Goal: Task Accomplishment & Management: Complete application form

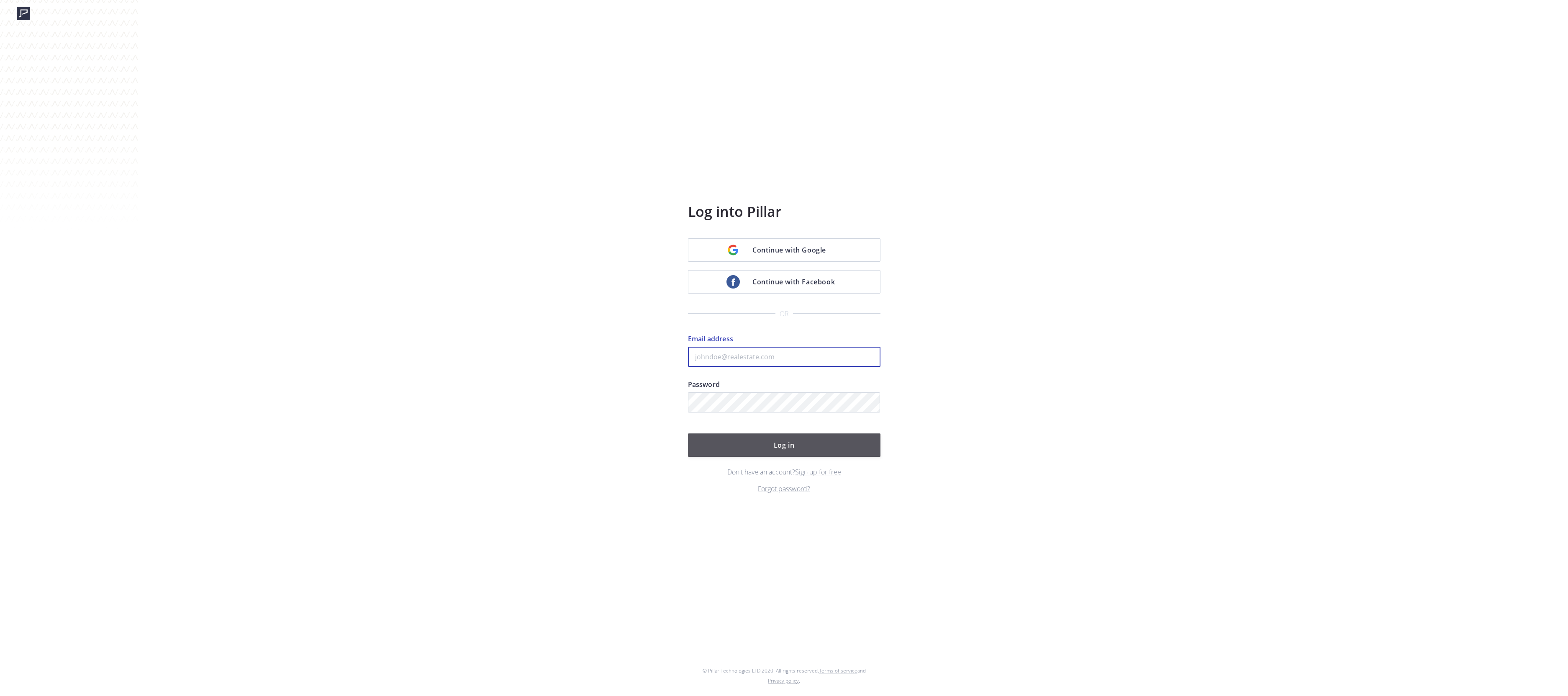
type input "michele.senitzer@compass.com"
click at [808, 447] on button "Log in" at bounding box center [784, 445] width 192 height 23
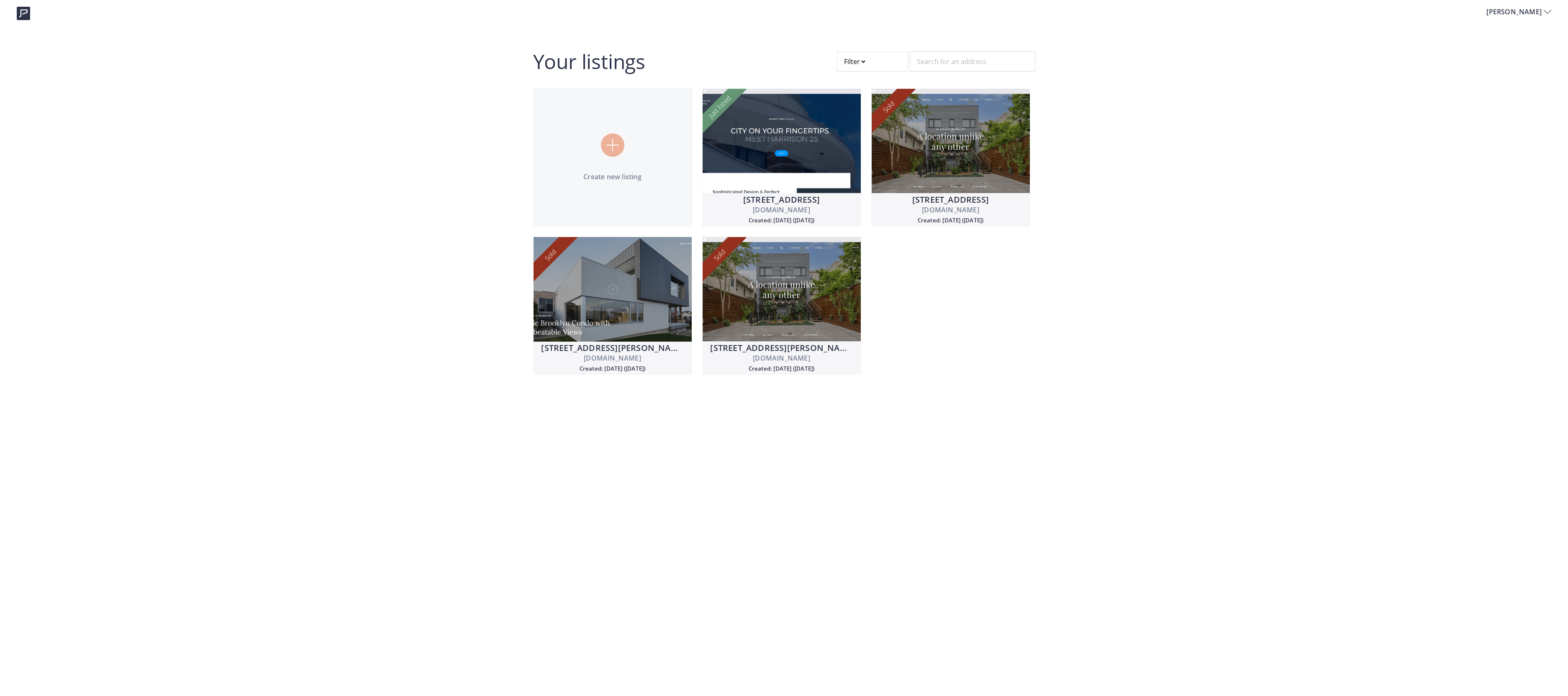
click at [853, 63] on div at bounding box center [872, 62] width 71 height 20
click at [844, 122] on input "Draft" at bounding box center [844, 123] width 7 height 7
radio input "true"
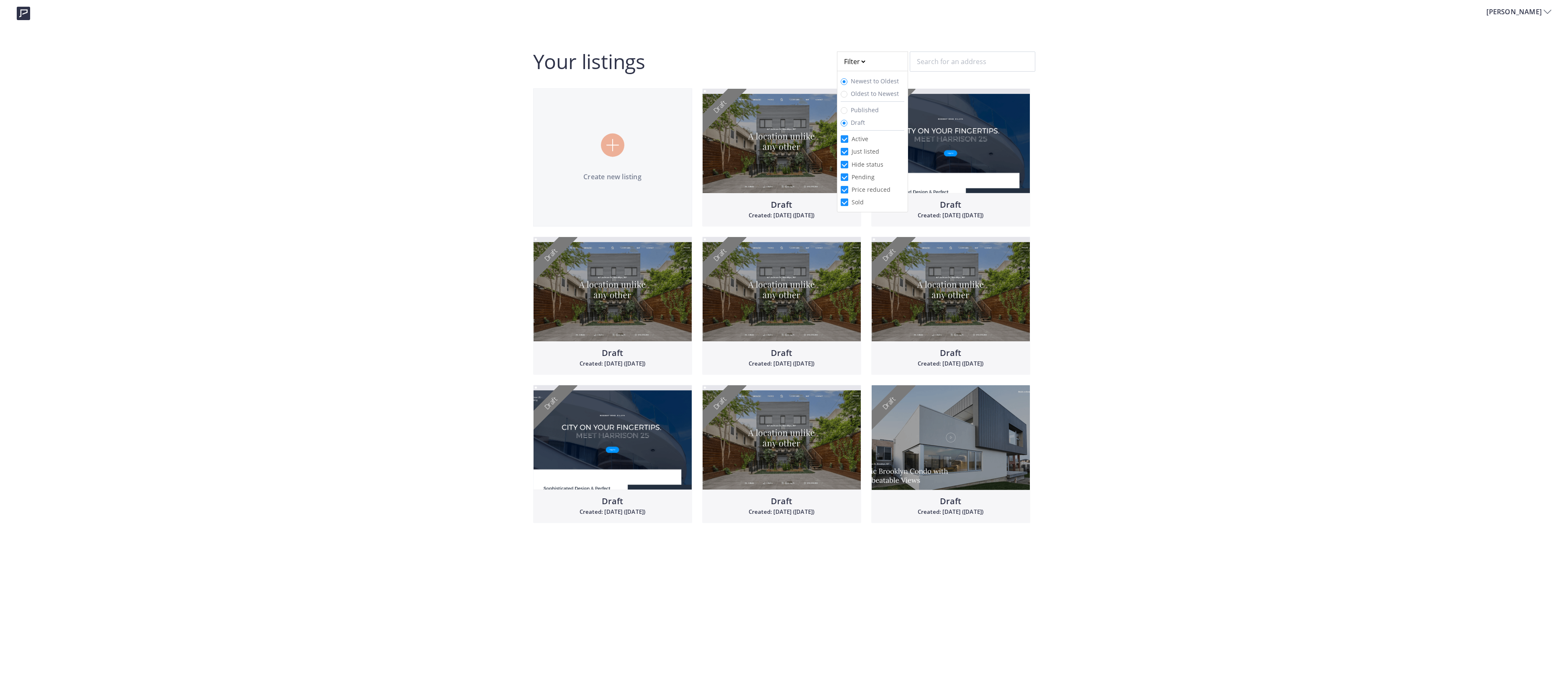
click at [758, 49] on div "Michele Your listings Filter Newest to Oldest Oldest to Newest Published Draft …" at bounding box center [784, 266] width 1568 height 533
click at [772, 61] on div "Your listings Filter Newest to Oldest Oldest to Newest Published Draft Active J…" at bounding box center [784, 292] width 502 height 482
click at [843, 107] on input "Published" at bounding box center [844, 110] width 7 height 7
radio input "true"
radio input "false"
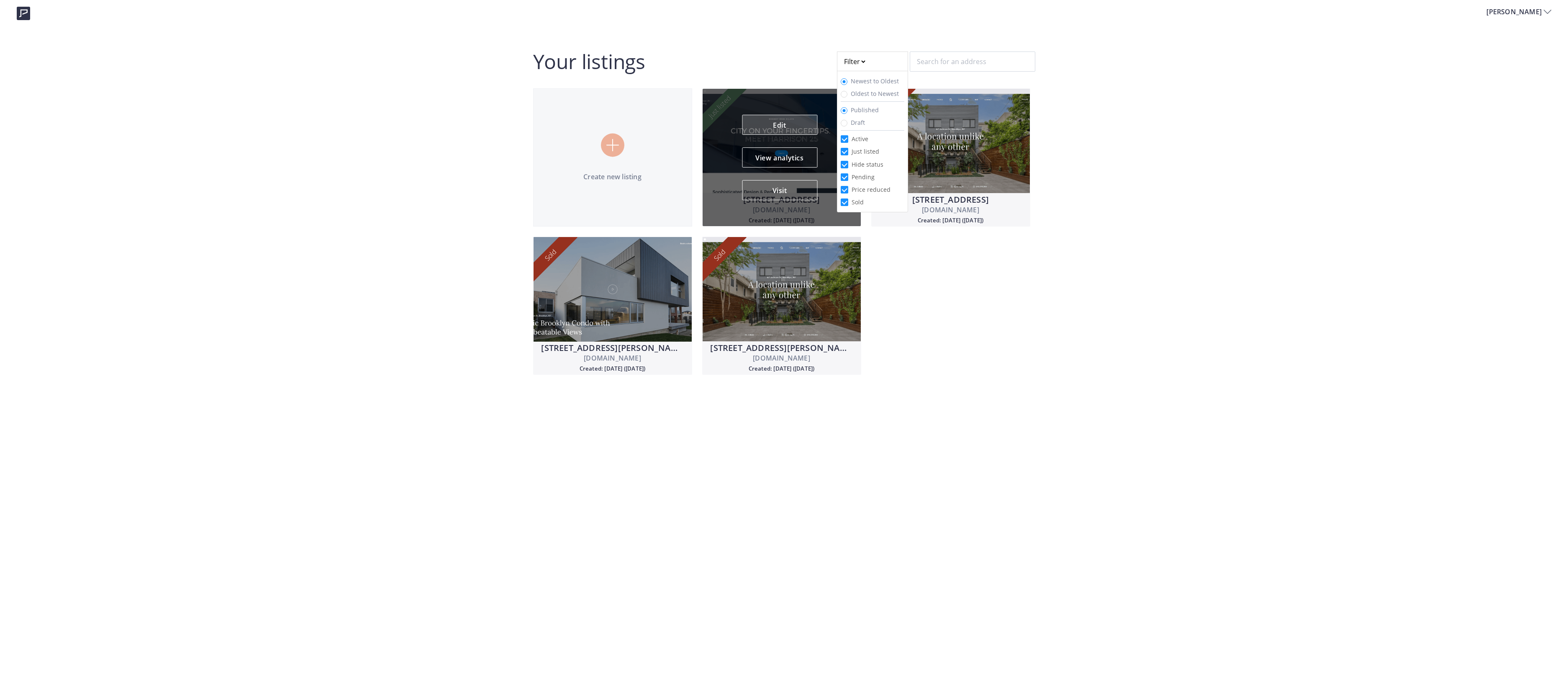
click at [742, 127] on link "Edit" at bounding box center [780, 124] width 75 height 20
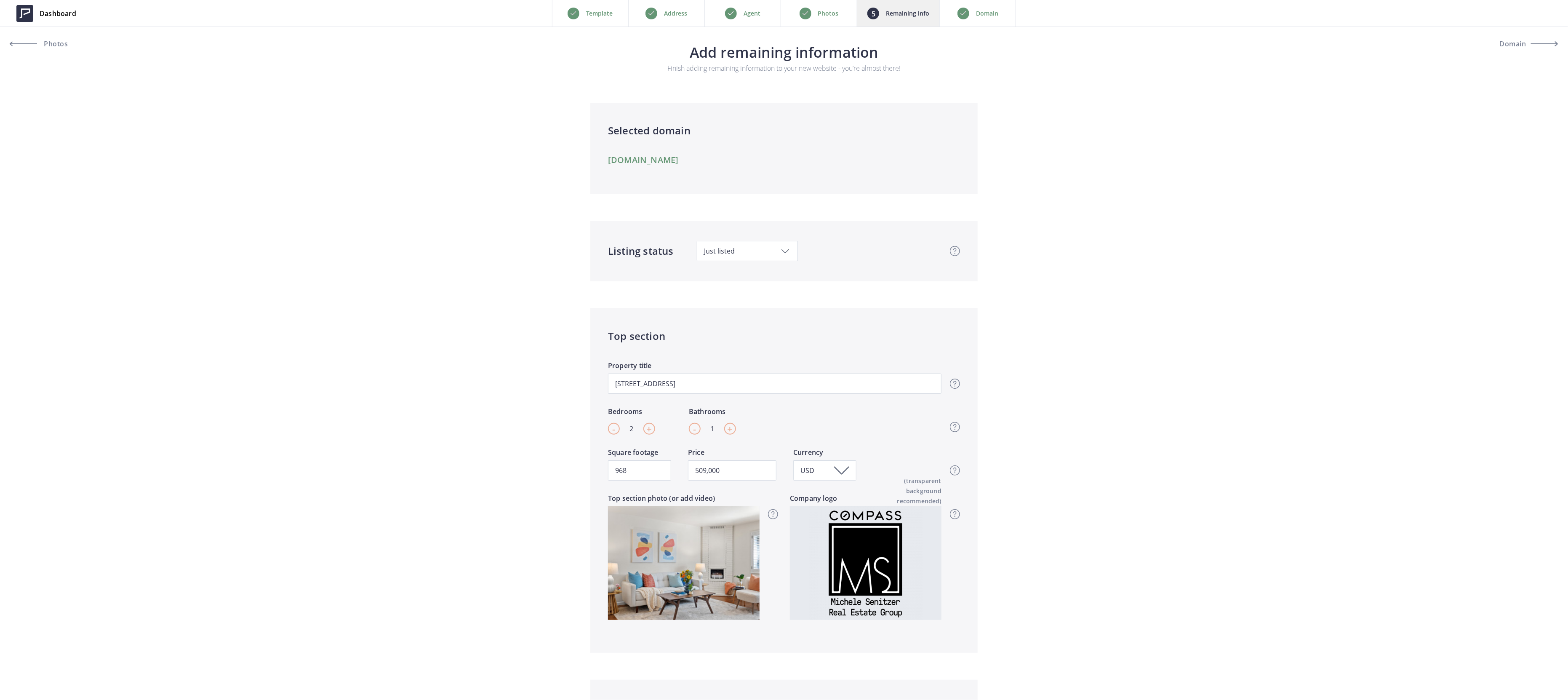
click at [671, 161] on link "1701central-e.com" at bounding box center [643, 160] width 70 height 10
click at [43, 13] on span "Dashboard" at bounding box center [58, 13] width 37 height 10
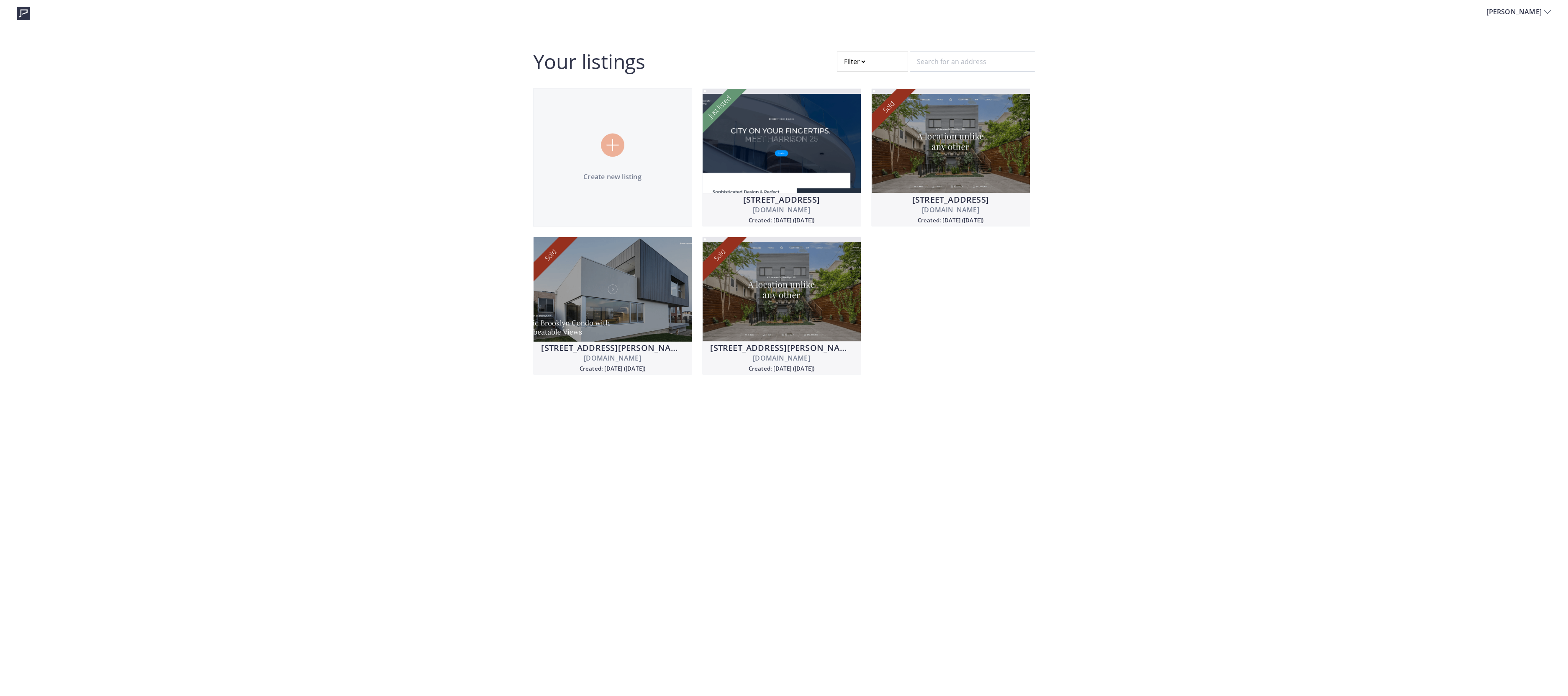
click at [847, 60] on div at bounding box center [872, 62] width 71 height 20
click at [842, 123] on input "Draft" at bounding box center [844, 123] width 7 height 7
radio input "true"
radio input "false"
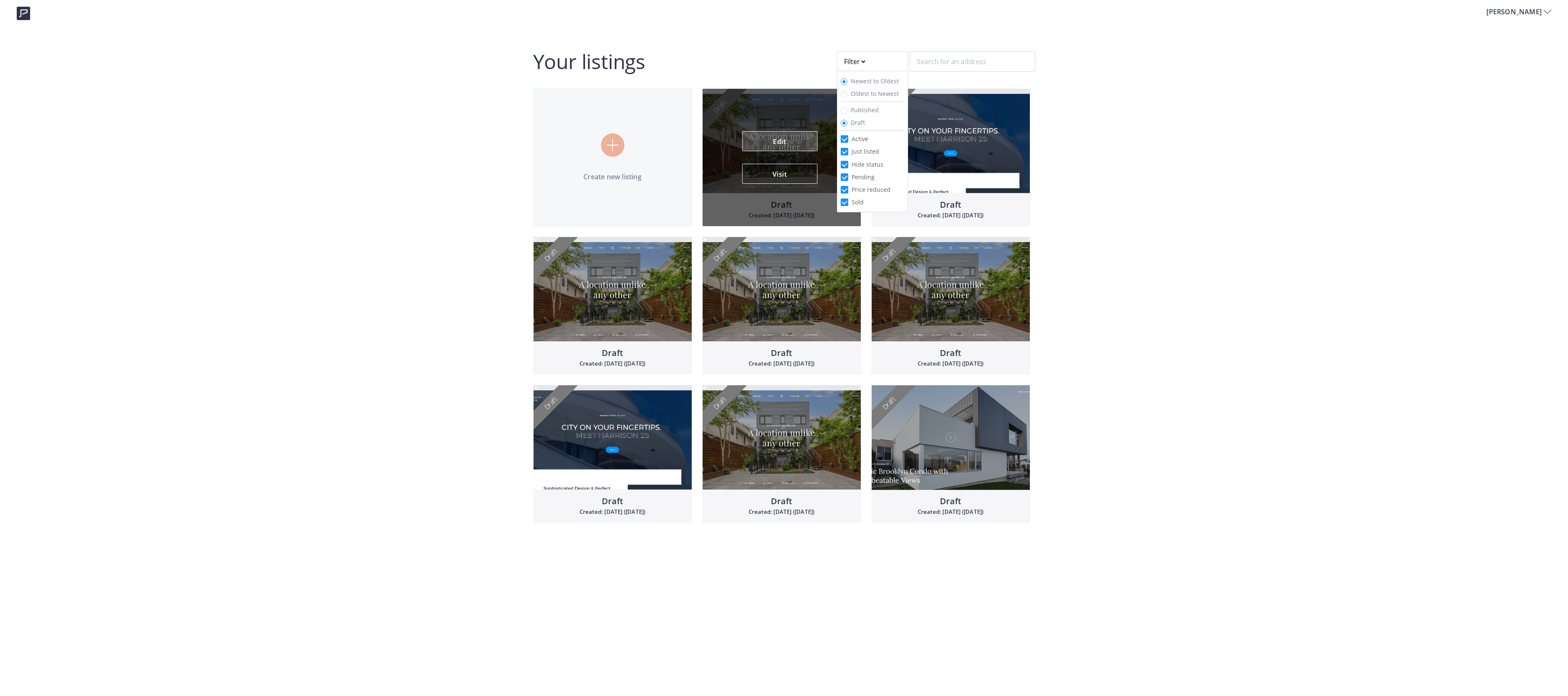
click at [775, 141] on link "Edit" at bounding box center [780, 141] width 75 height 20
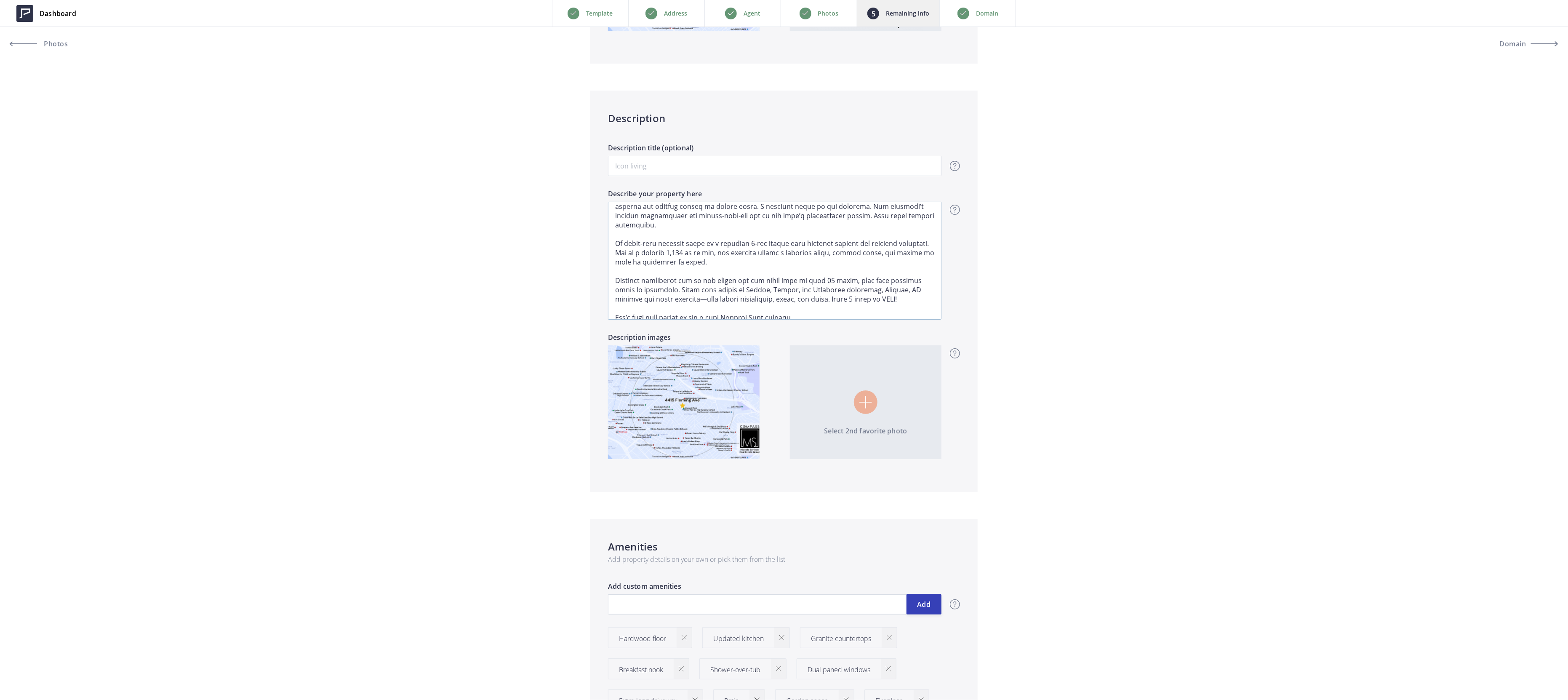
scroll to position [64, 0]
click at [660, 288] on textarea "Describe your property here" at bounding box center [775, 260] width 333 height 118
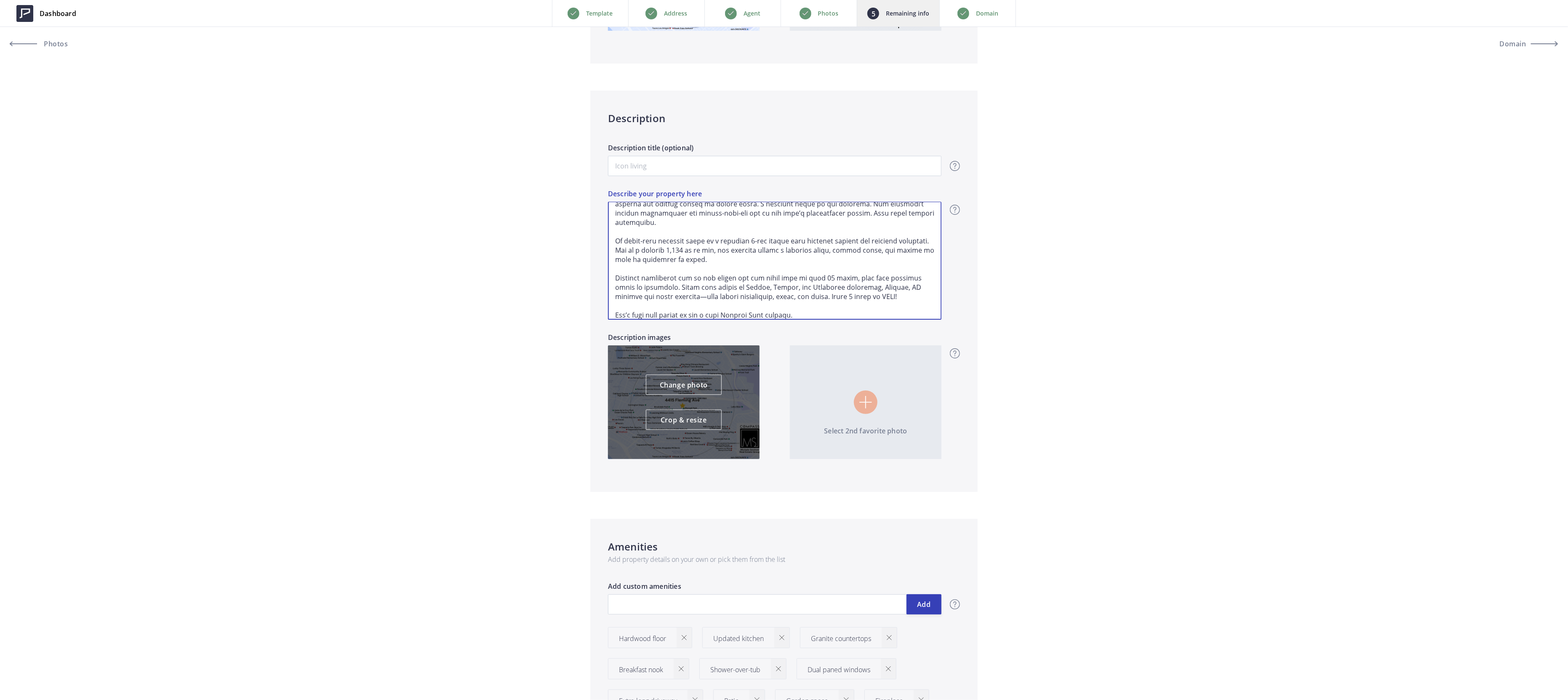
type input "689,000"
type textarea "Loremip do 2422 Sitamet co adipisc Elitsed Doei—t 8067 incididu utlab etdolore …"
type input "689,000"
type textarea "Loremip do 7826 Sitamet co adipisc Elitsed Doei—t 6235 incididu utlab etdolore …"
type input "689,000"
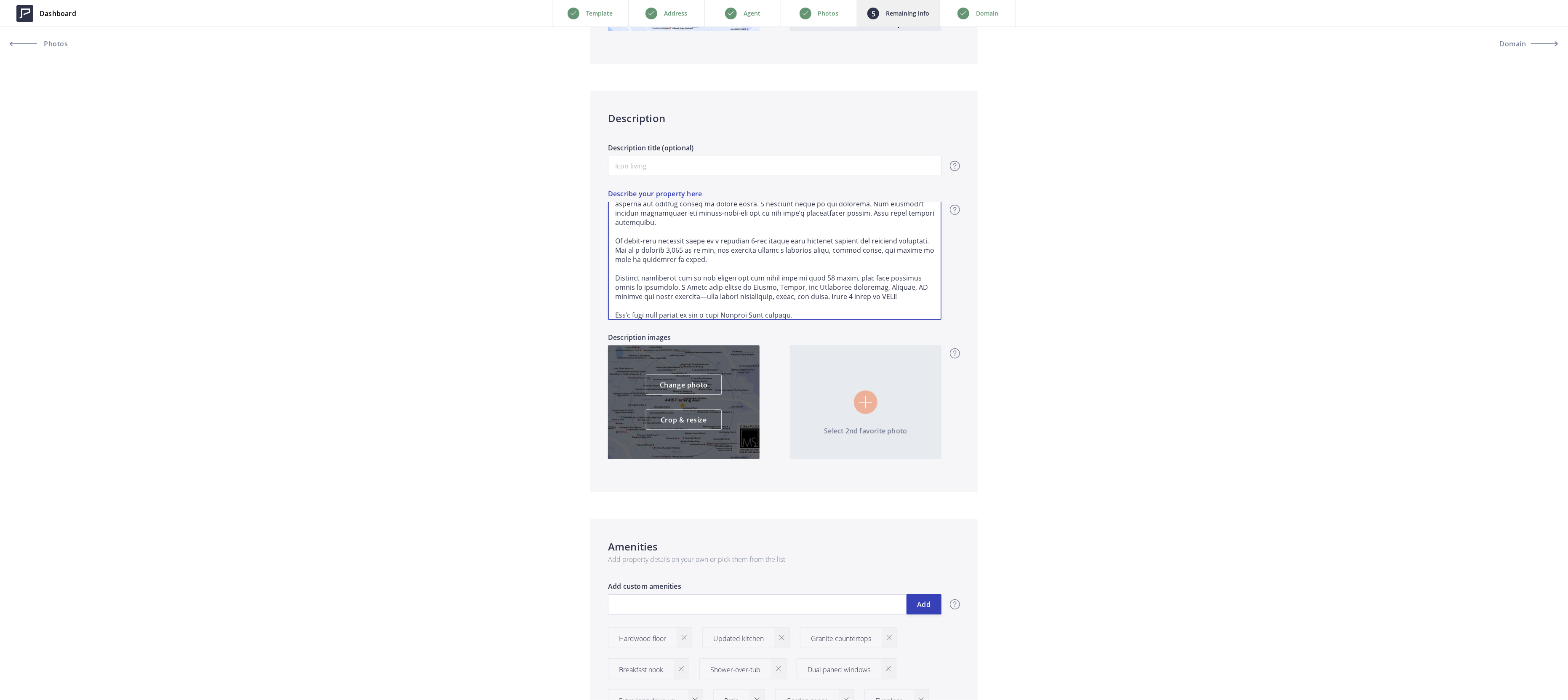
type textarea "Loremip do 9682 Sitamet co adipisc Elitsed Doei—t 1387 incididu utlab etdolore …"
type input "689,000"
type textarea "Loremip do 1366 Sitamet co adipisc Elitsed Doei—t 0387 incididu utlab etdolore …"
type input "689,000"
type textarea "Loremip do 8506 Sitamet co adipisc Elitsed Doei—t 5715 incididu utlab etdolore …"
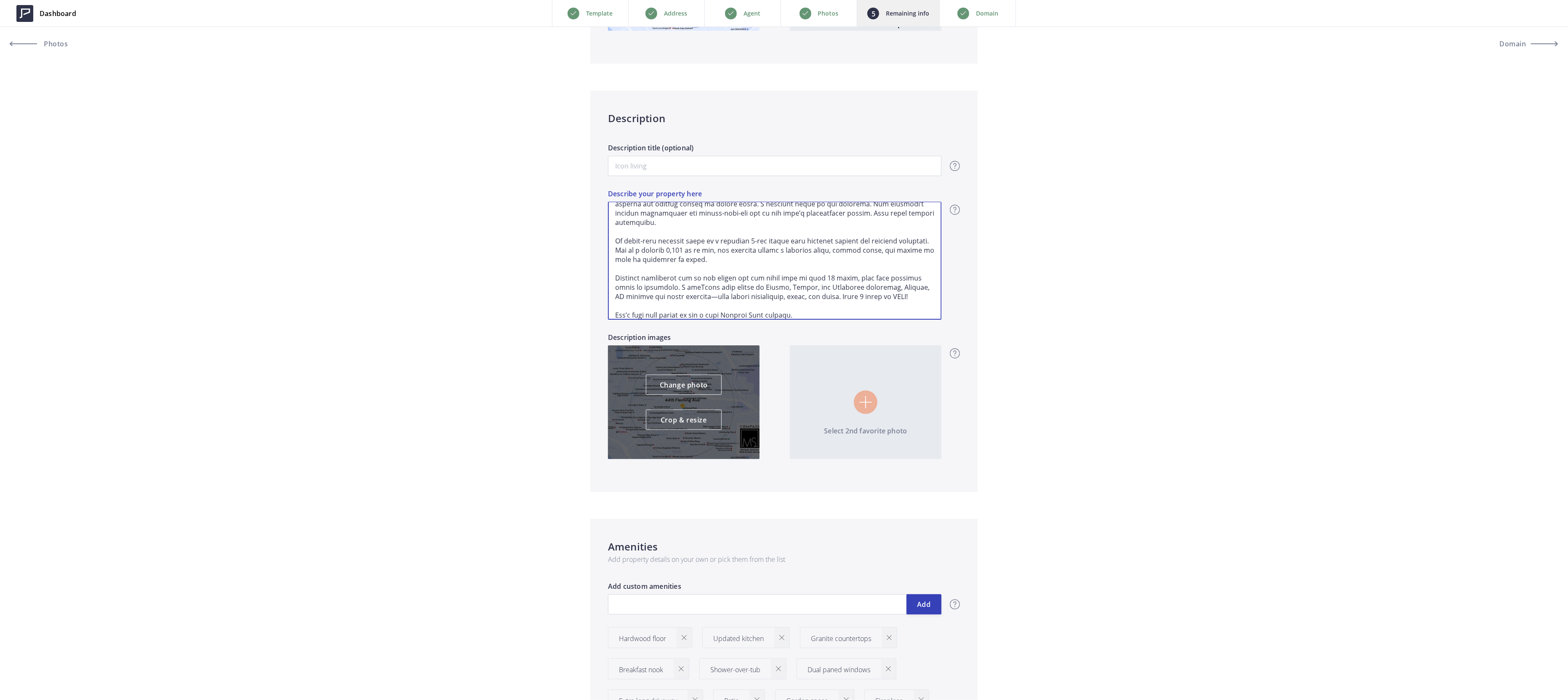
type input "689,000"
type textarea "Loremip do 8296 Sitamet co adipisc Elitsed Doei—t 0209 incididu utlab etdolore …"
type input "689,000"
type textarea "Welcome to 4415 Fleming in coveted Maxwell Park—a 1925 bungalow where timeless …"
type input "689,000"
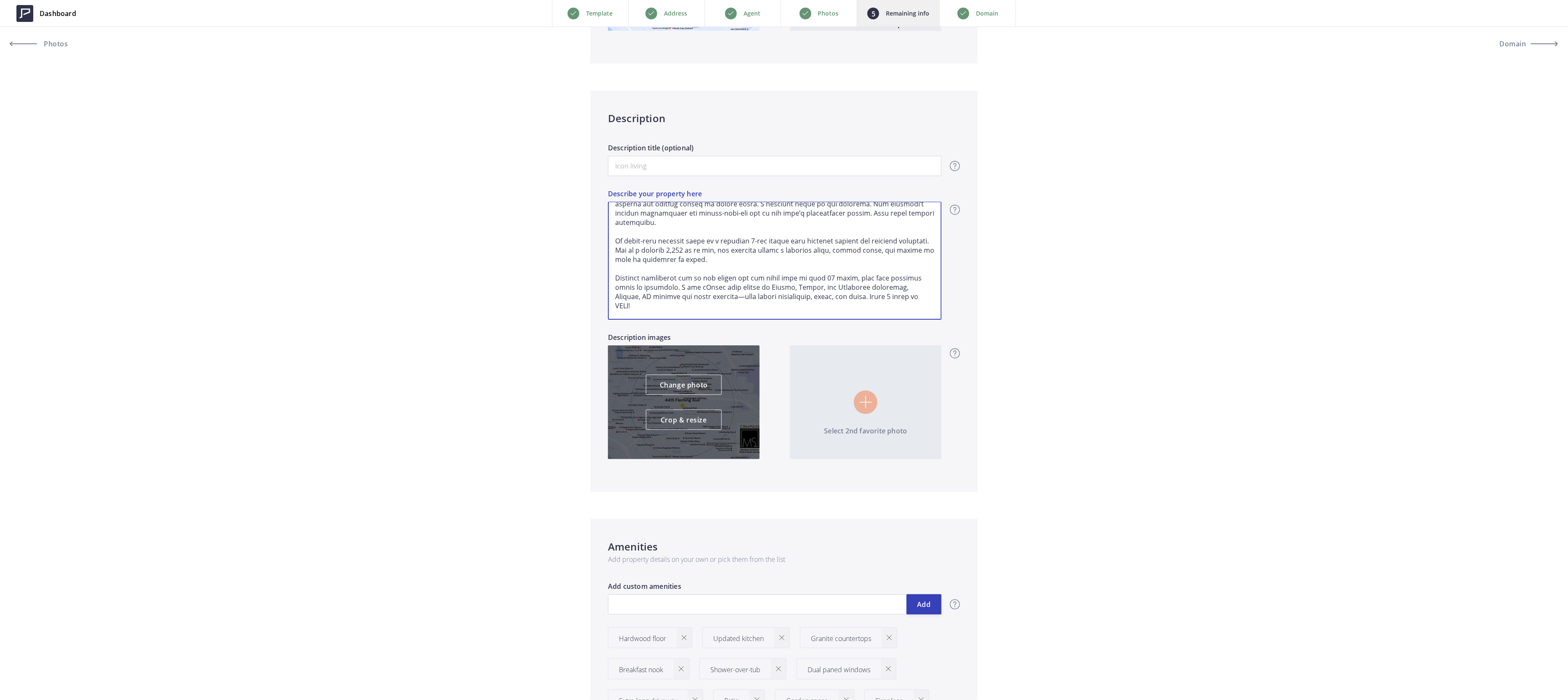
type textarea "Welcome to 4415 Fleming in coveted Maxwell Park—a 1925 bungalow where timeless …"
type input "689,000"
type textarea "Welcome to 4415 Fleming in coveted Maxwell Park—a 1925 bungalow where timeless …"
type input "689,000"
type textarea "Welcome to 4415 Fleming in coveted Maxwell Park—a 1925 bungalow where timeless …"
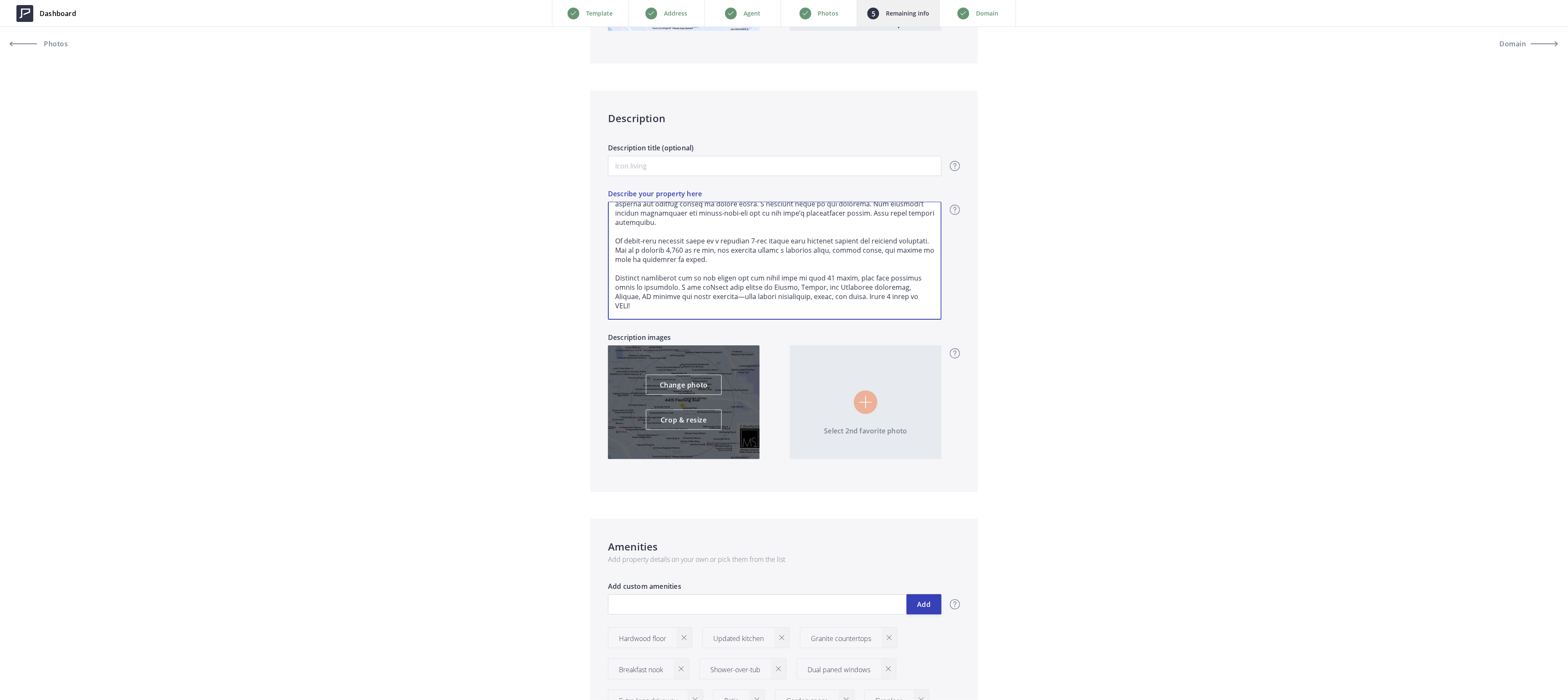
type input "689,000"
type textarea "Welcome to 4415 Fleming in coveted Maxwell Park—a 1925 bungalow where timeless …"
type input "689,000"
type textarea "Welcome to 4415 Fleming in coveted Maxwell Park—a 1925 bungalow where timeless …"
type input "689,000"
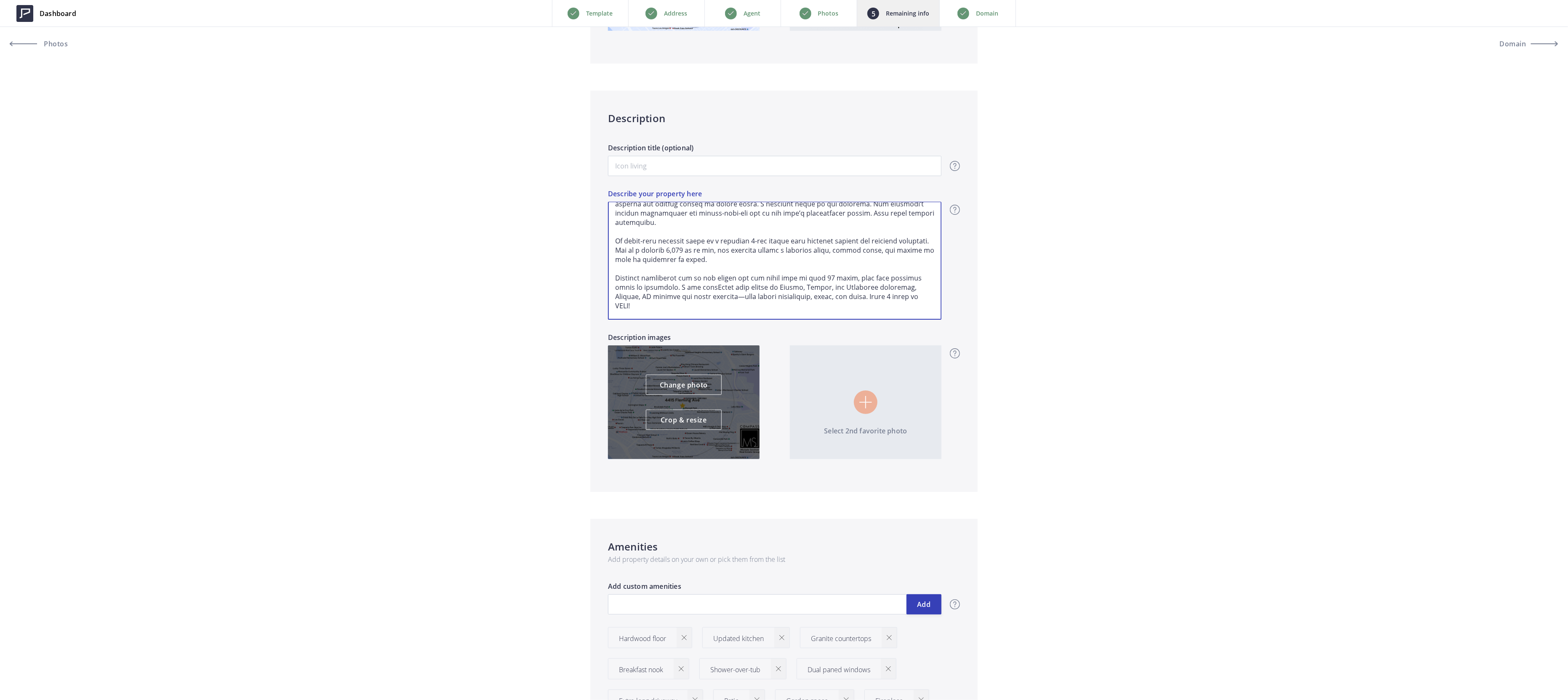
type textarea "Welcome to 4415 Fleming in coveted Maxwell Park—a 1925 bungalow where timeless …"
type input "689,000"
type textarea "Welcome to 4415 Fleming in coveted Maxwell Park—a 1925 bungalow where timeless …"
type input "689,000"
type textarea "Welcome to 4415 Fleming in coveted Maxwell Park—a 1925 bungalow where timeless …"
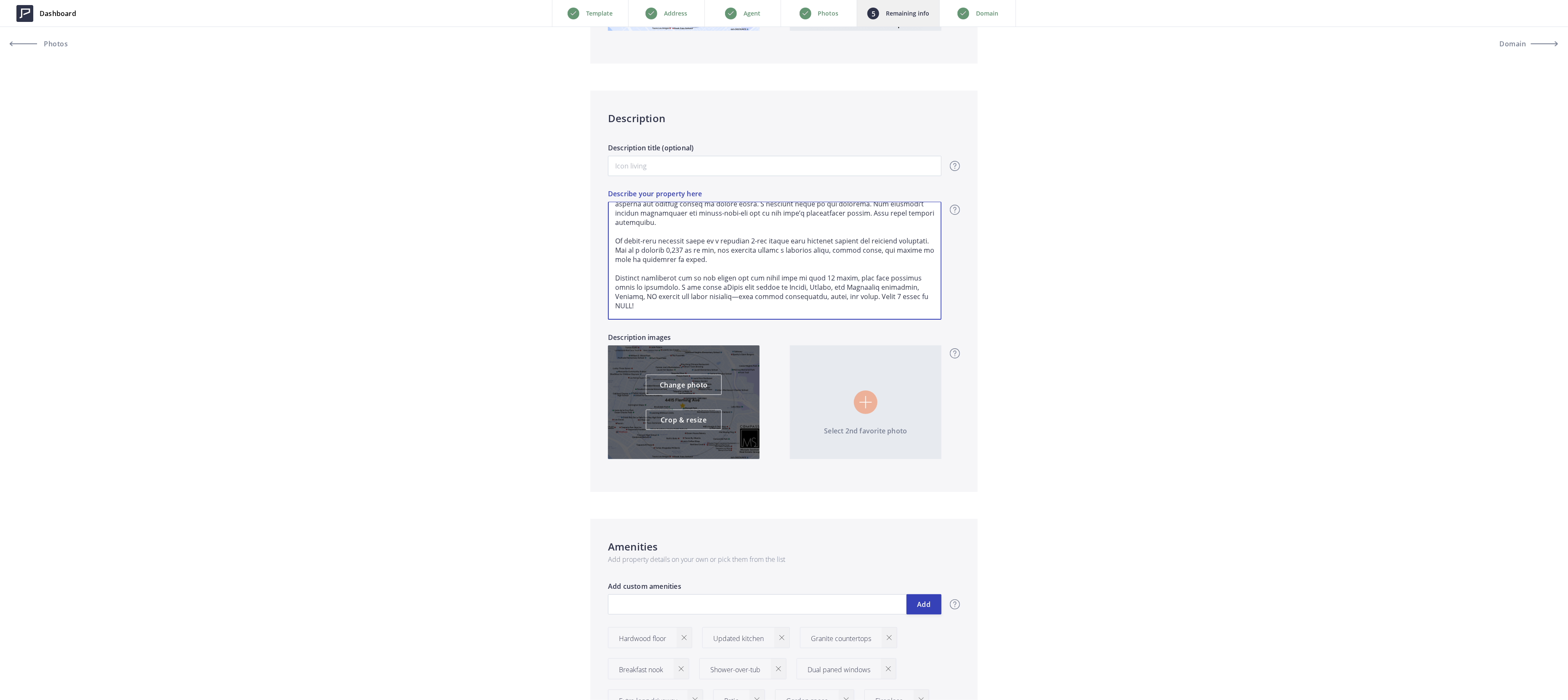
type input "689,000"
type textarea "Welcome to 4415 Fleming in coveted Maxwell Park—a 1925 bungalow where timeless …"
type input "689,000"
type textarea "Welcome to 4415 Fleming in coveted Maxwell Park—a 1925 bungalow where timeless …"
type input "689,000"
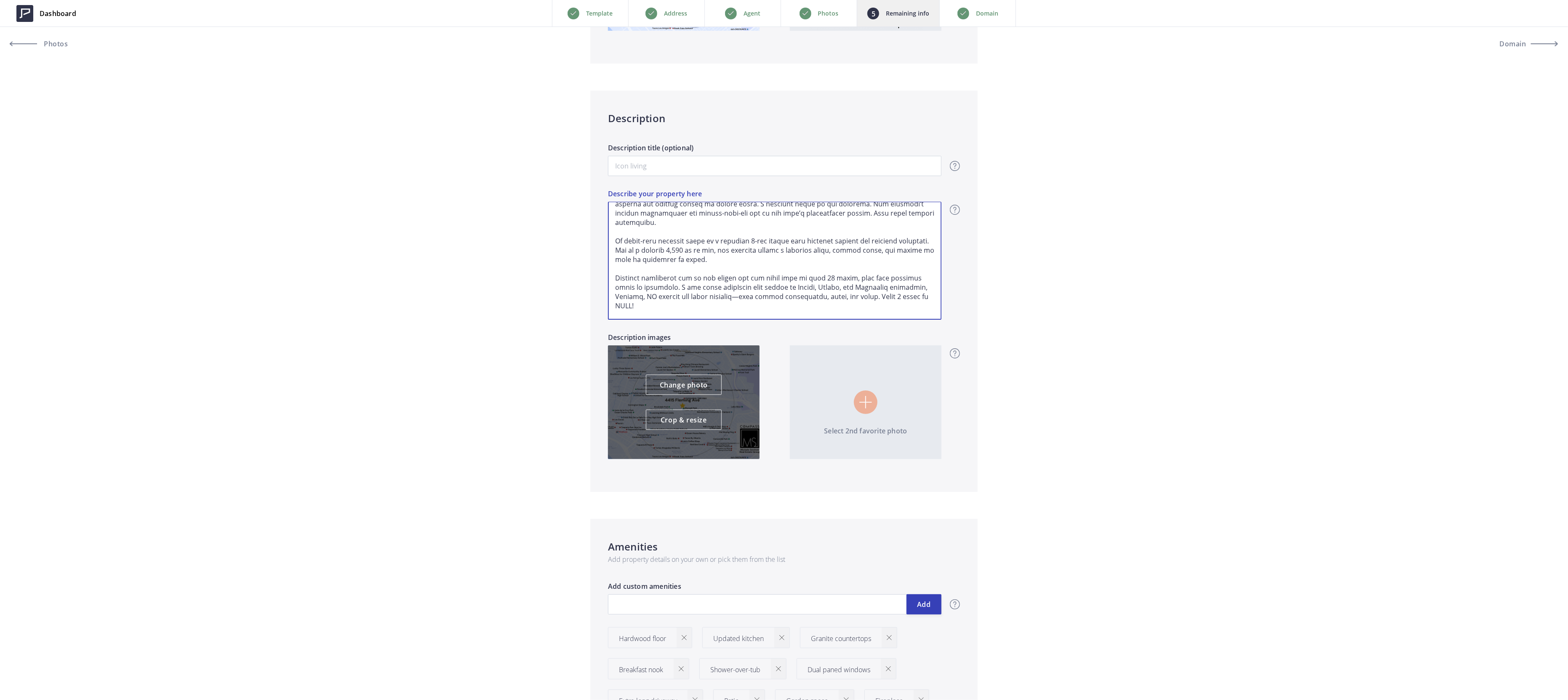
type textarea "Welcome to 4415 Fleming in coveted Maxwell Park—a 1925 bungalow where timeless …"
type input "689,000"
type textarea "Welcome to 4415 Fleming in coveted Maxwell Park—a 1925 bungalow where timeless …"
type input "689,000"
type textarea "Welcome to 4415 Fleming in coveted Maxwell Park—a 1925 bungalow where timeless …"
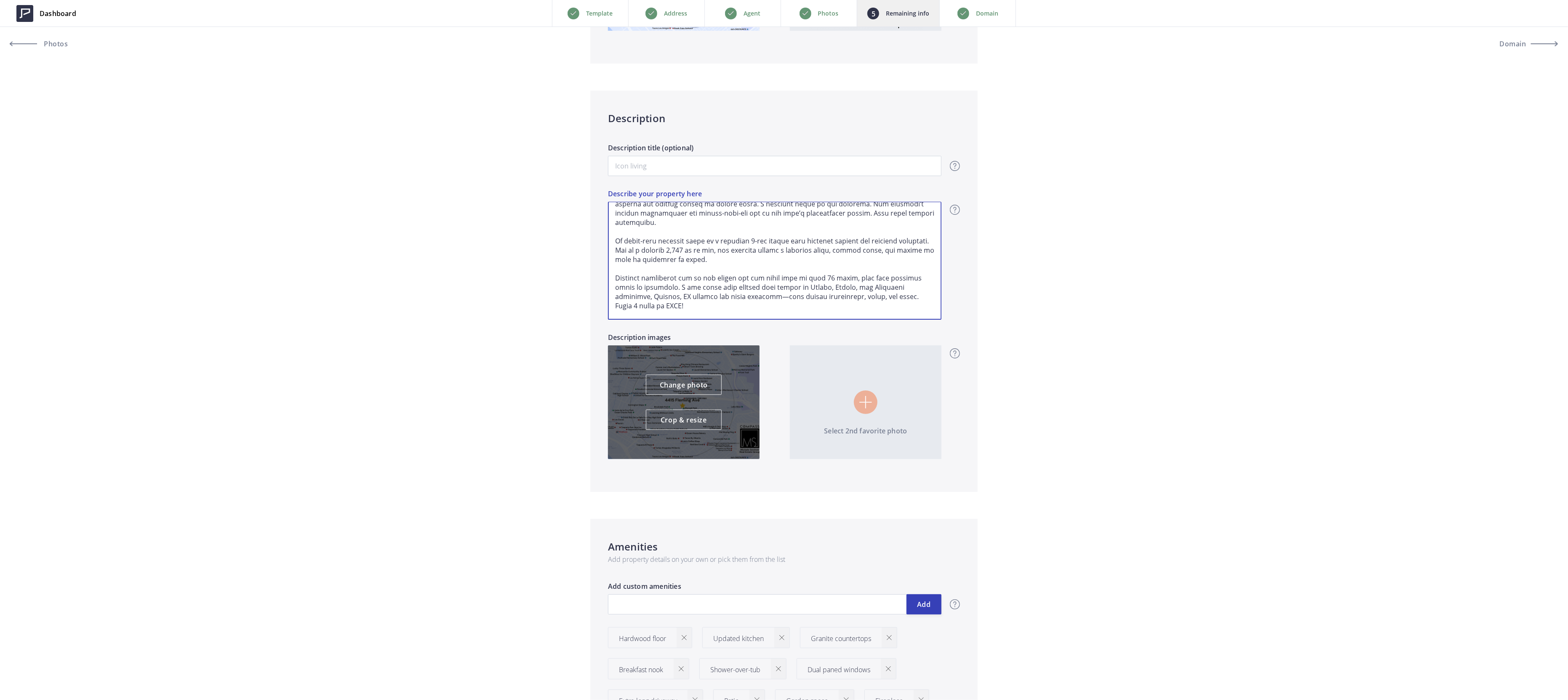
type input "689,000"
type textarea "Welcome to 4415 Fleming in coveted Maxwell Park—a 1925 bungalow where timeless …"
type input "689,000"
type textarea "Welcome to 4415 Fleming in coveted Maxwell Park—a 1925 bungalow where timeless …"
type input "689,000"
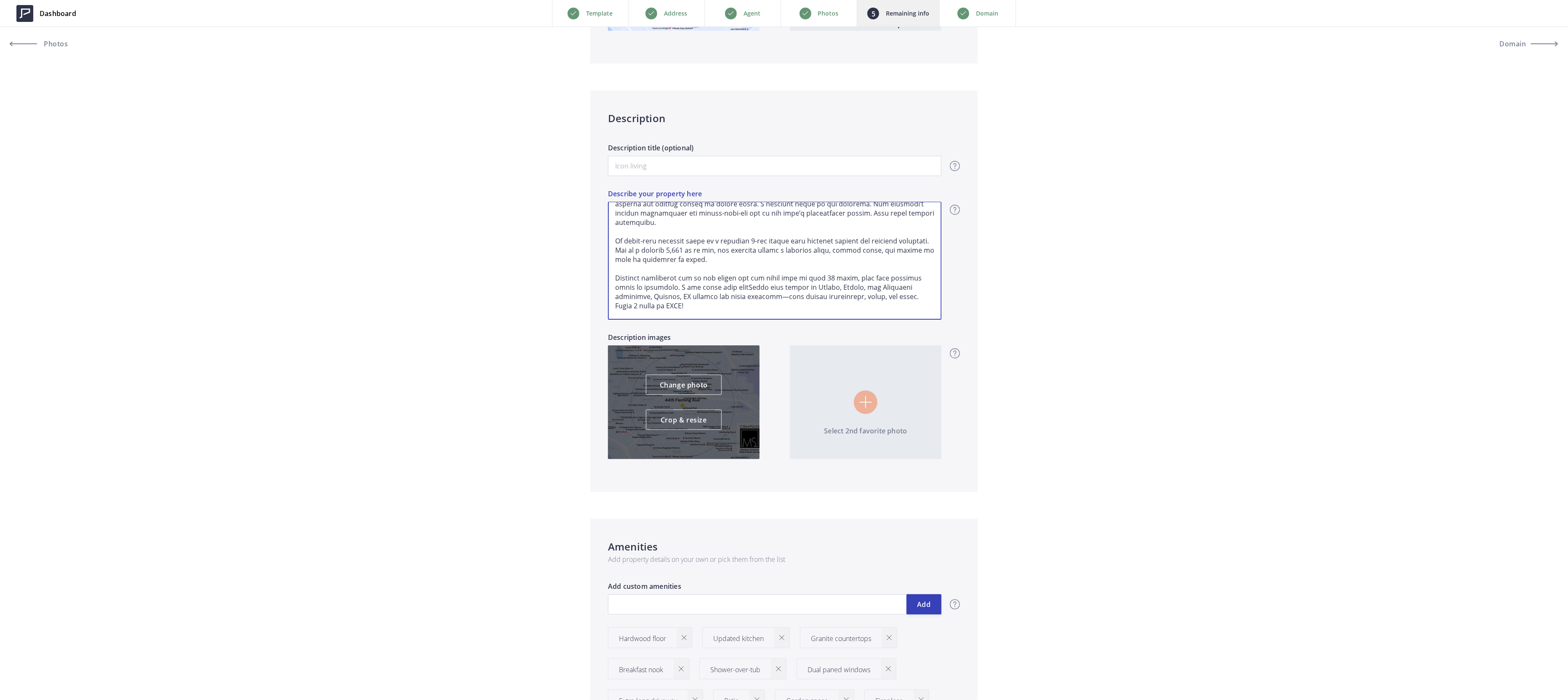
type textarea "Welcome to 4415 Fleming in coveted Maxwell Park—a 1925 bungalow where timeless …"
type input "689,000"
type textarea "Welcome to 4415 Fleming in coveted Maxwell Park—a 1925 bungalow where timeless …"
type input "689,000"
type textarea "Welcome to 4415 Fleming in coveted Maxwell Park—a 1925 bungalow where timeless …"
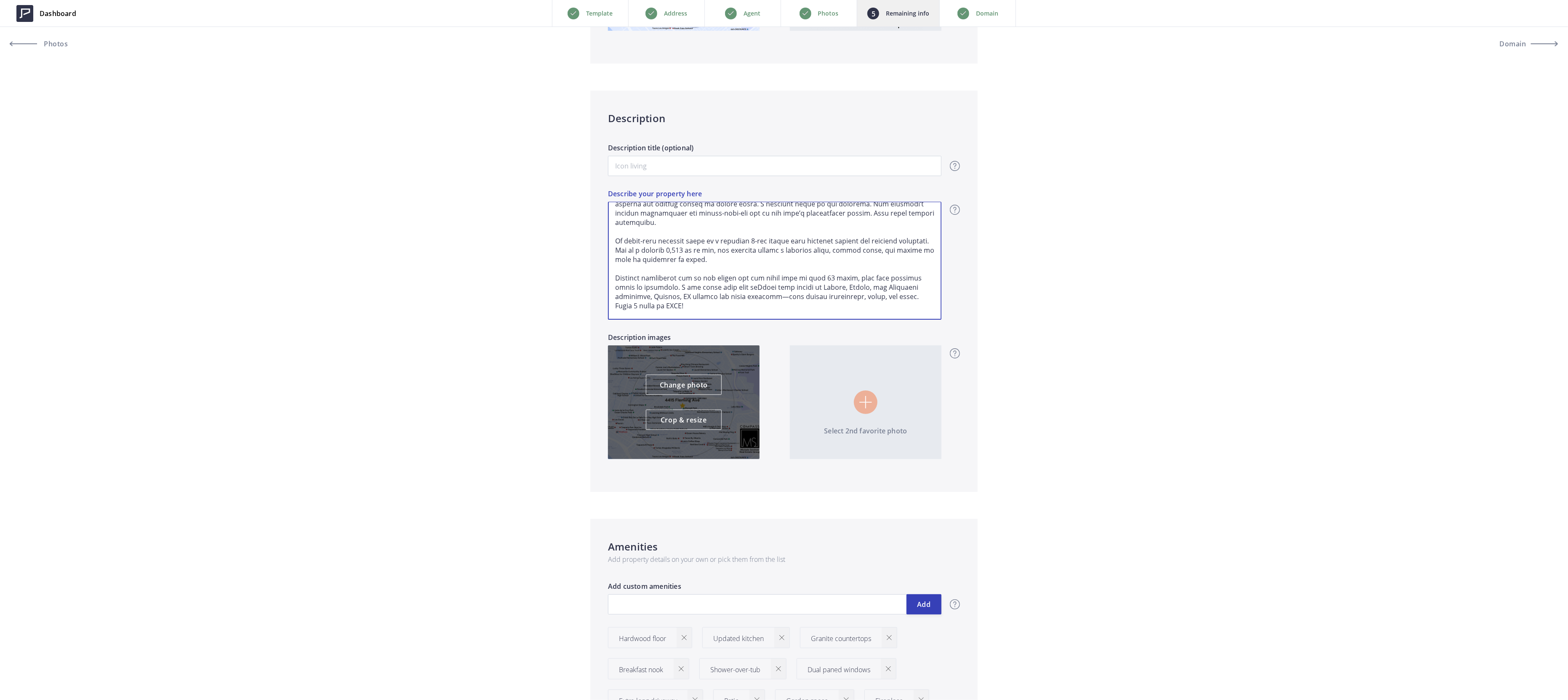
type input "689,000"
type textarea "Welcome to 4415 Fleming in coveted Maxwell Park—a 1925 bungalow where timeless …"
type input "689,000"
type textarea "Welcome to 4415 Fleming in coveted Maxwell Park—a 1925 bungalow where timeless …"
type input "689,000"
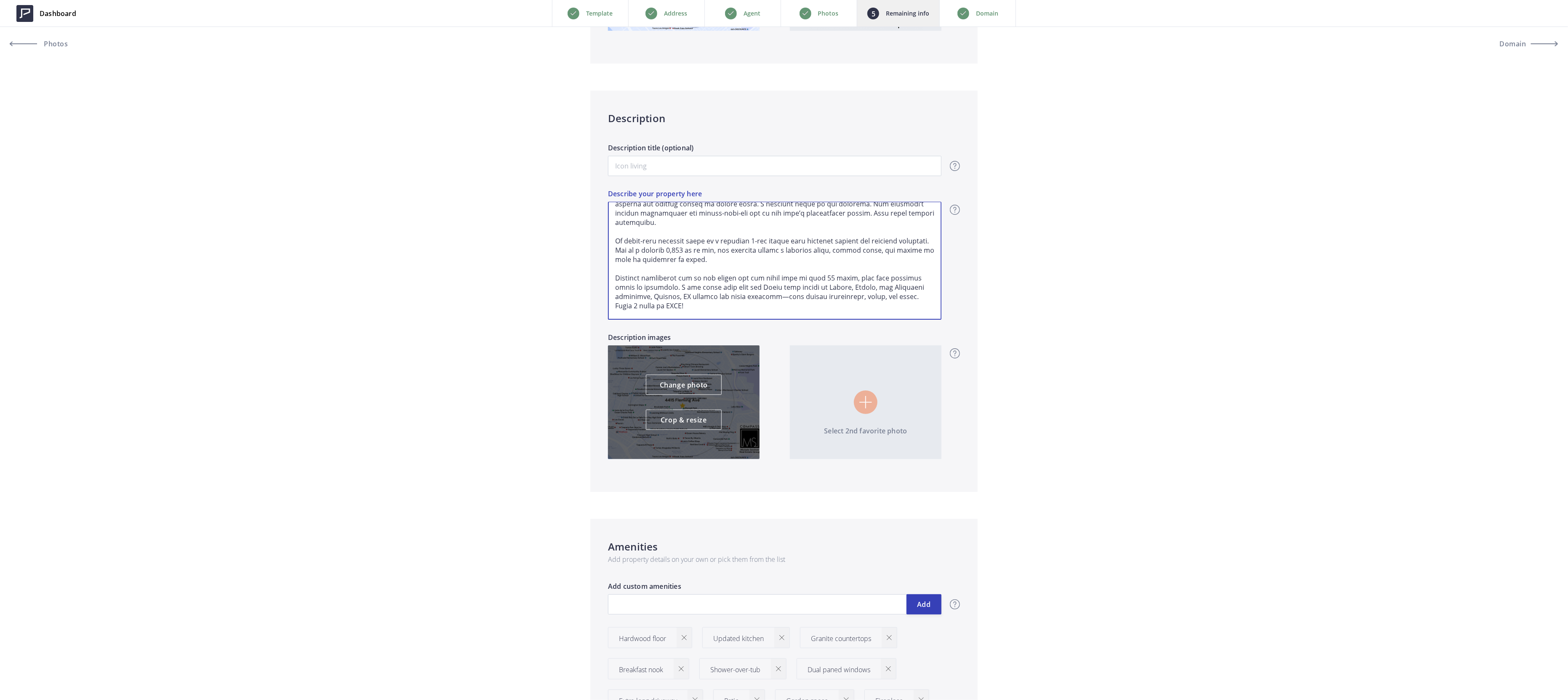
type textarea "Welcome to 4415 Fleming in coveted Maxwell Park—a 1925 bungalow where timeless …"
type input "689,000"
type textarea "Welcome to 4415 Fleming in coveted Maxwell Park—a 1925 bungalow where timeless …"
type input "689,000"
type textarea "Welcome to 4415 Fleming in coveted Maxwell Park—a 1925 bungalow where timeless …"
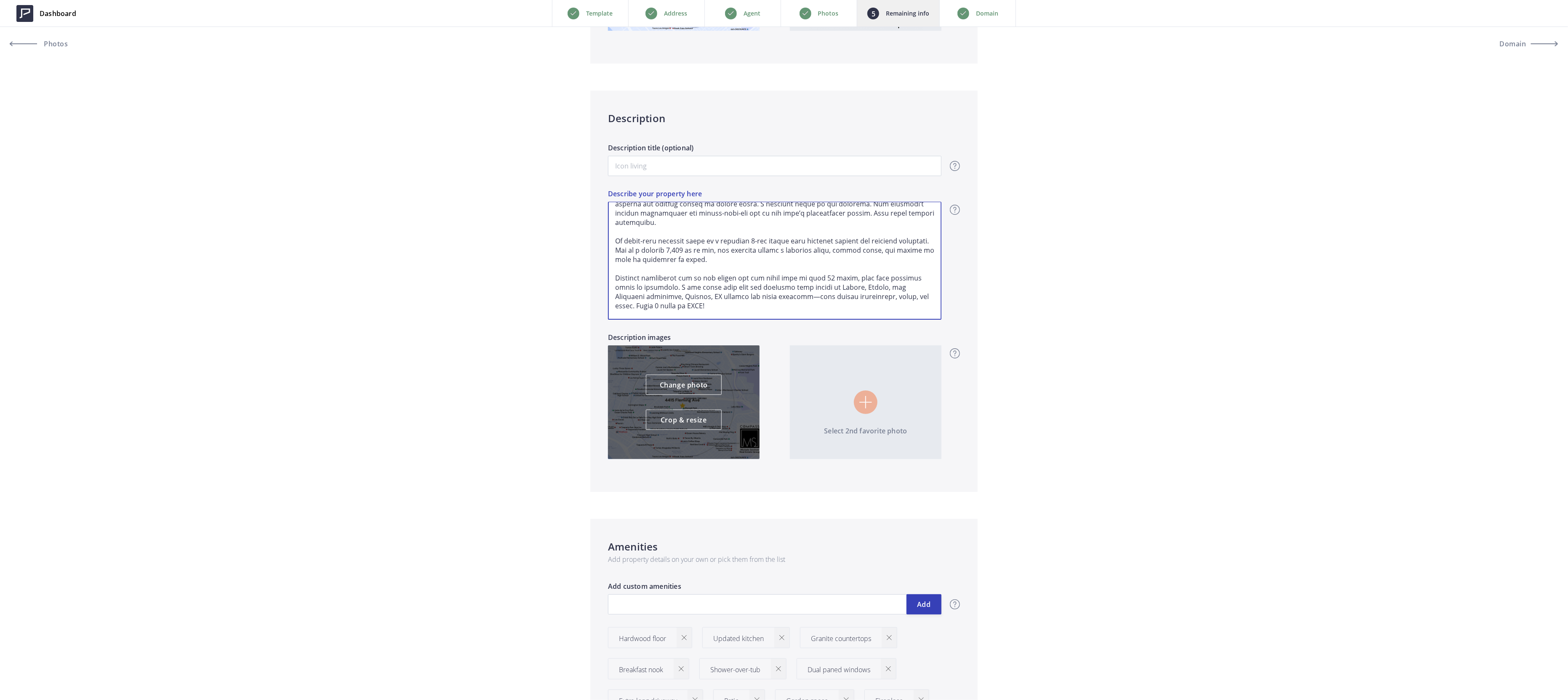
type input "689,000"
type textarea "Welcome to 4415 Fleming in coveted Maxwell Park—a 1925 bungalow where timeless …"
type input "689,000"
type textarea "Welcome to 4415 Fleming in coveted Maxwell Park—a 1925 bungalow where timeless …"
type input "689,000"
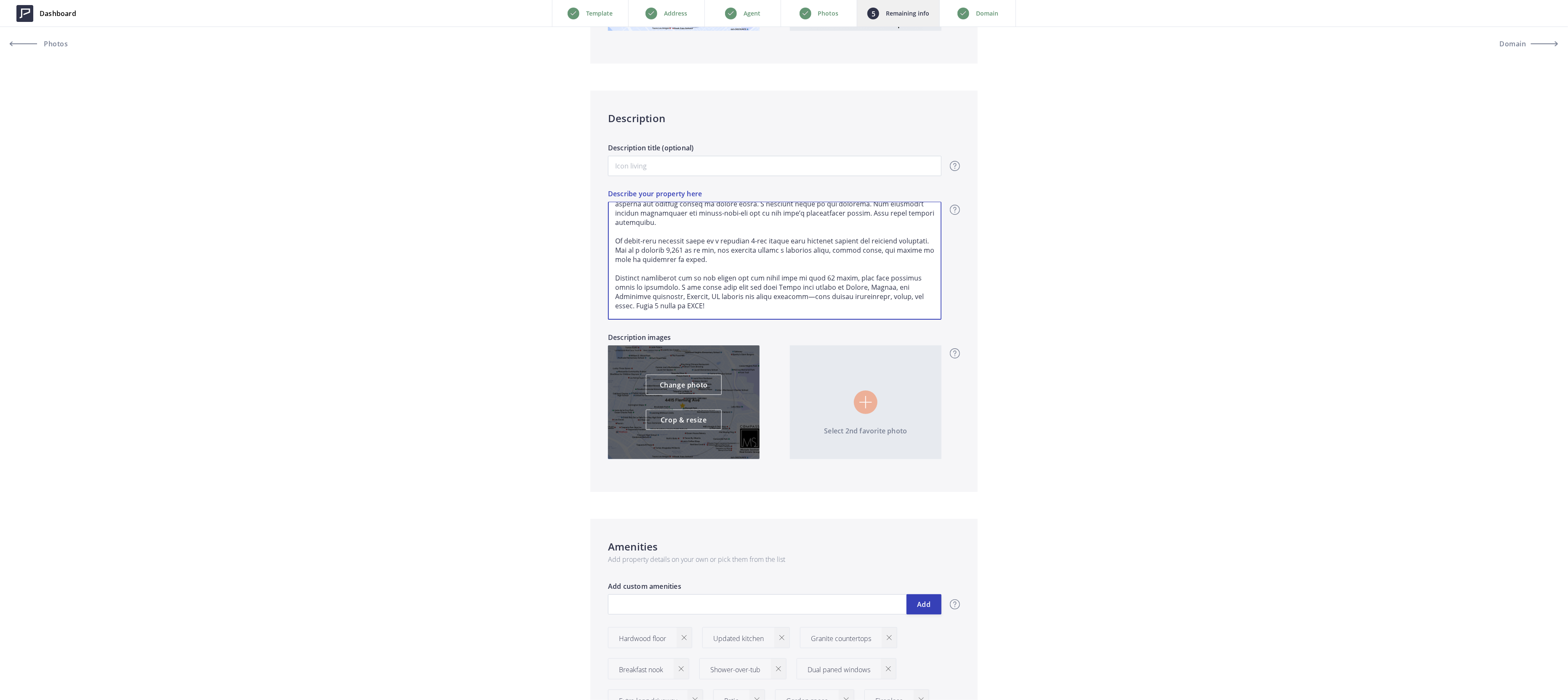
type textarea "Welcome to 4415 Fleming in coveted Maxwell Park—a 1925 bungalow where timeless …"
type input "689,000"
type textarea "Welcome to 4415 Fleming in coveted Maxwell Park—a 1925 bungalow where timeless …"
type input "689,000"
type textarea "Welcome to 4415 Fleming in coveted Maxwell Park—a 1925 bungalow where timeless …"
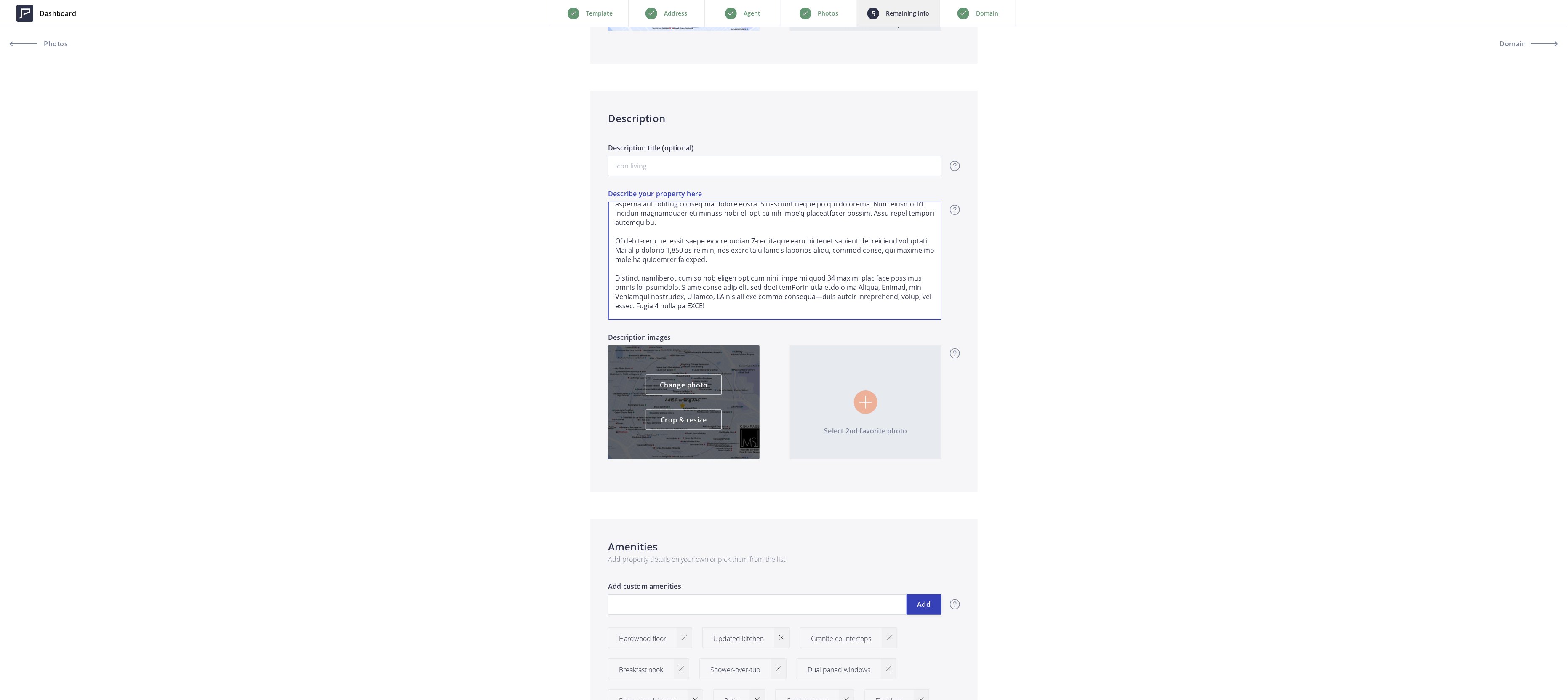
type input "689,000"
type textarea "Welcome to 4415 Fleming in coveted Maxwell Park—a 1925 bungalow where timeless …"
type input "689,000"
type textarea "Welcome to 4415 Fleming in coveted Maxwell Park—a 1925 bungalow where timeless …"
type input "689,000"
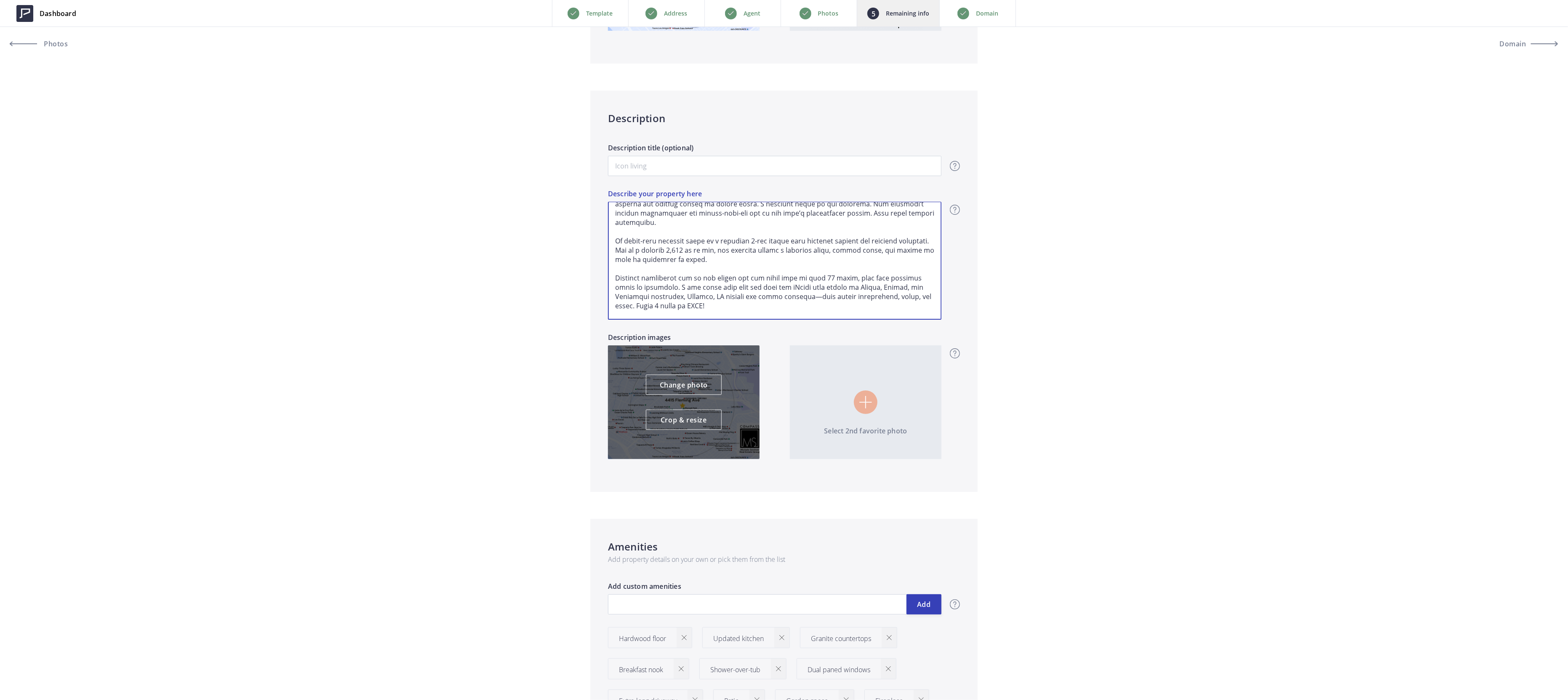
type textarea "Welcome to 4415 Fleming in coveted Maxwell Park—a 1925 bungalow where timeless …"
type input "689,000"
type textarea "Welcome to 4415 Fleming in coveted Maxwell Park—a 1925 bungalow where timeless …"
type input "689,000"
type textarea "Welcome to 4415 Fleming in coveted Maxwell Park—a 1925 bungalow where timeless …"
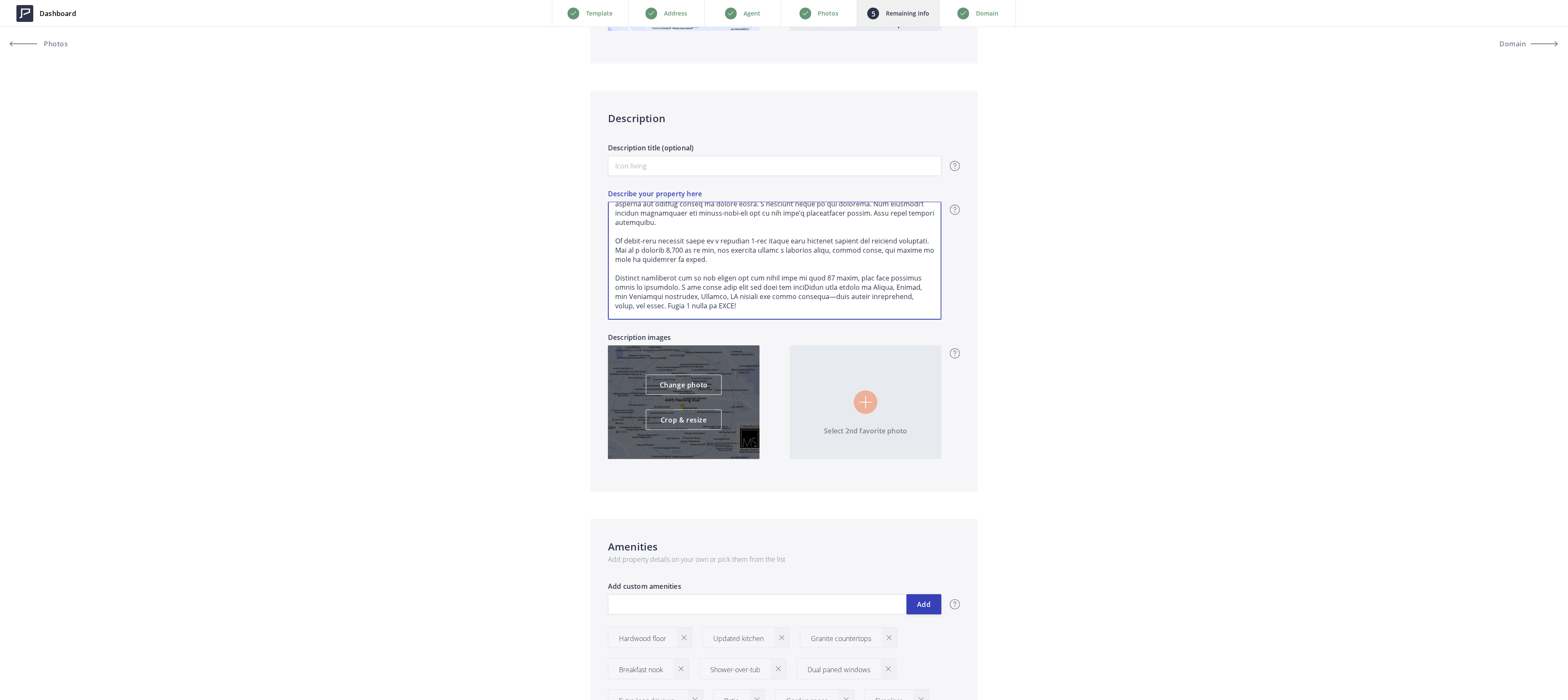
type input "689,000"
type textarea "Welcome to 4415 Fleming in coveted Maxwell Park—a 1925 bungalow where timeless …"
type input "689,000"
type textarea "Welcome to 4415 Fleming in coveted Maxwell Park—a 1925 bungalow where timeless …"
type input "689,000"
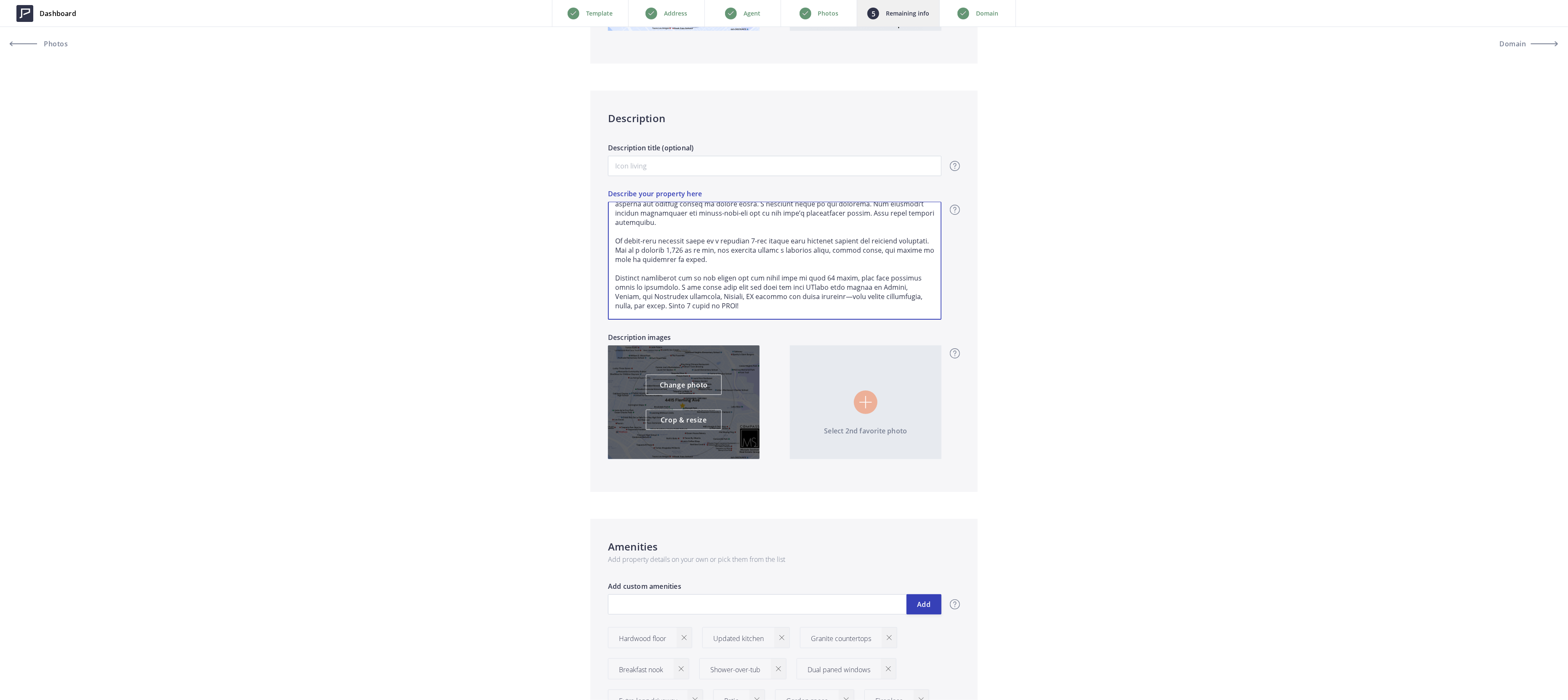
type textarea "Welcome to 4415 Fleming in coveted Maxwell Park—a 1925 bungalow where timeless …"
type input "689,000"
type textarea "Welcome to 4415 Fleming in coveted Maxwell Park—a 1925 bungalow where timeless …"
type input "689,000"
type textarea "Welcome to 4415 Fleming in coveted Maxwell Park—a 1925 bungalow where timeless …"
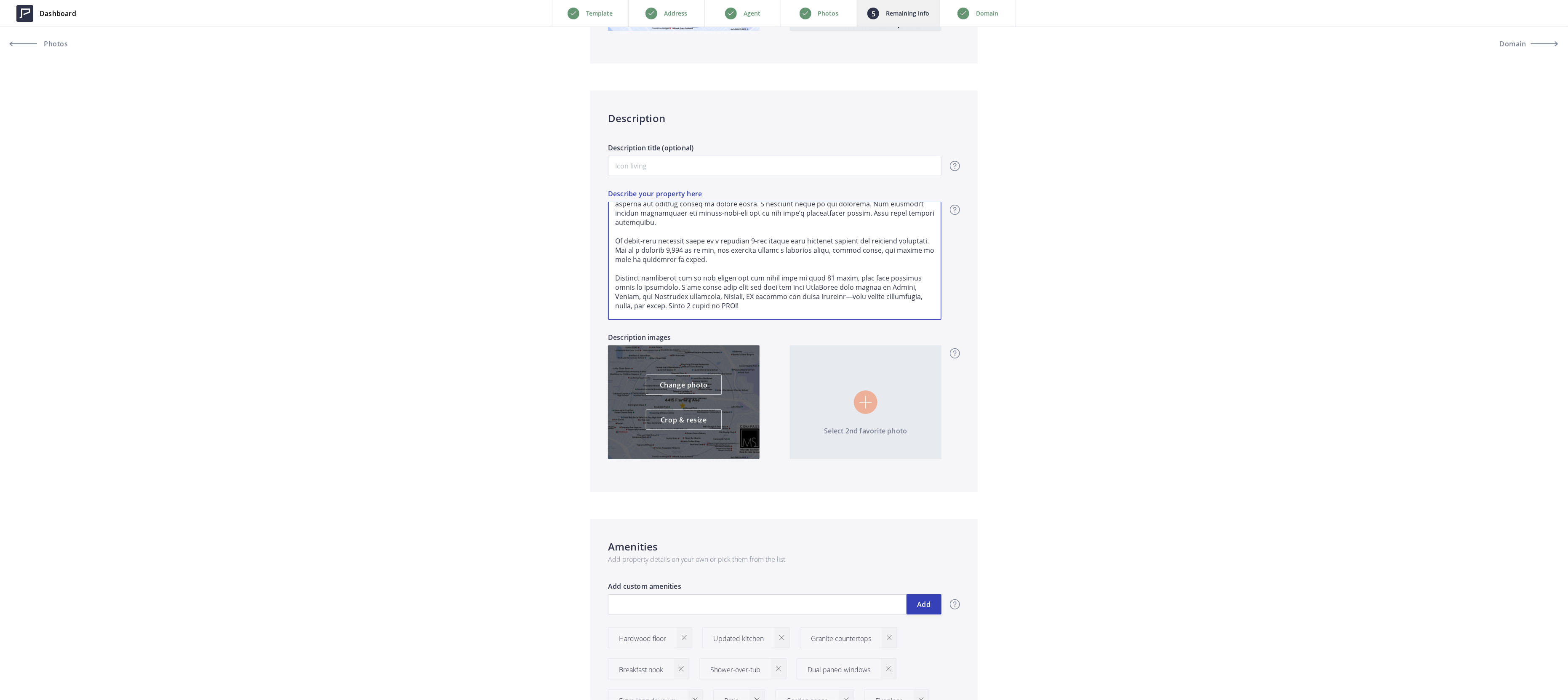
type input "689,000"
type textarea "Welcome to 4415 Fleming in coveted Maxwell Park—a 1925 bungalow where timeless …"
type input "689,000"
type textarea "Welcome to 4415 Fleming in coveted Maxwell Park—a 1925 bungalow where timeless …"
type input "689,000"
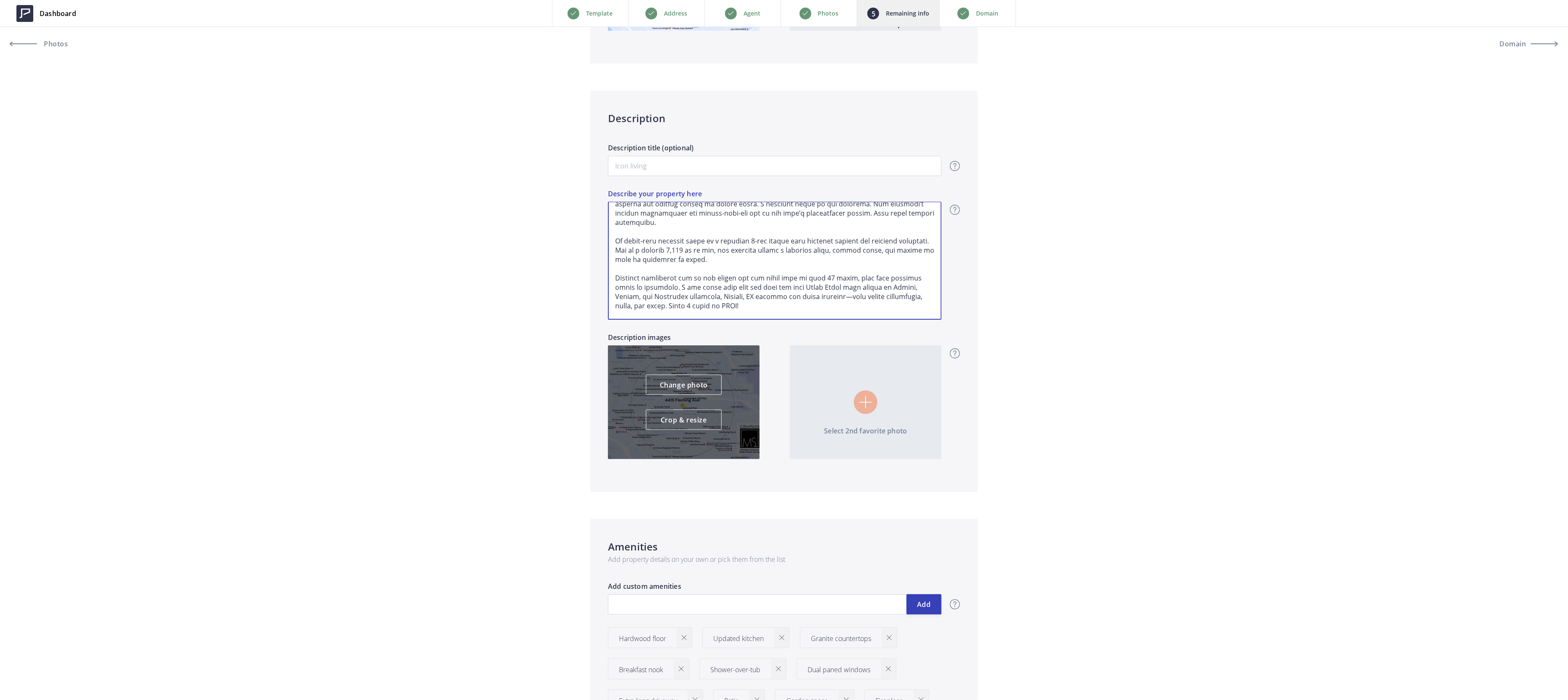
type textarea "Welcome to 4415 Fleming in coveted Maxwell Park—a 1925 bungalow where timeless …"
type input "689,000"
type textarea "Welcome to 4415 Fleming in coveted Maxwell Park—a 1925 bungalow where timeless …"
type input "689,000"
type textarea "Welcome to 4415 Fleming in coveted Maxwell Park—a 1925 bungalow where timeless …"
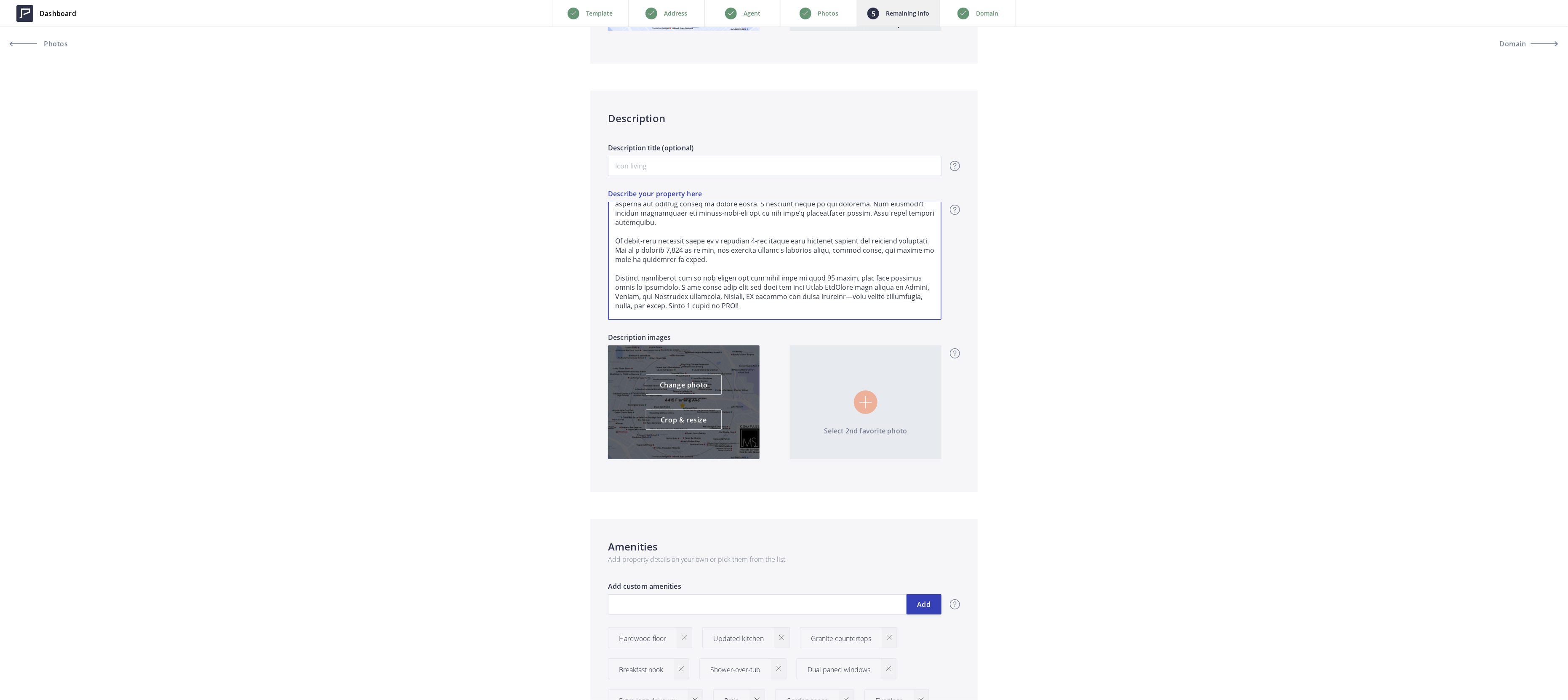
type input "689,000"
type textarea "Welcome to 4415 Fleming in coveted Maxwell Park—a 1925 bungalow where timeless …"
type input "689,000"
type textarea "Welcome to 4415 Fleming in coveted Maxwell Park—a 1925 bungalow where timeless …"
type input "689,000"
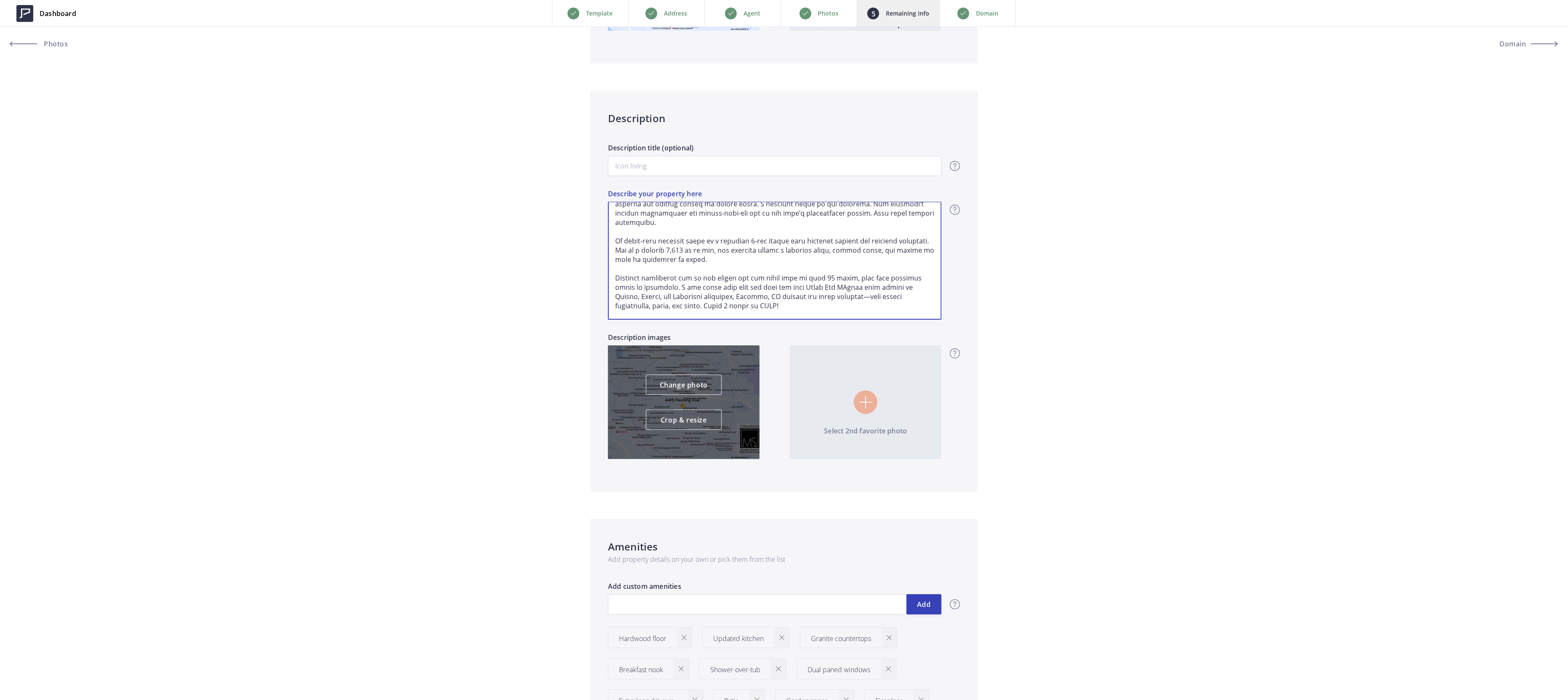
type textarea "Welcome to 4415 Fleming in coveted Maxwell Park—a 1925 bungalow where timeless …"
type input "689,000"
type textarea "Welcome to 4415 Fleming in coveted Maxwell Park—a 1925 bungalow where timeless …"
type input "689,000"
type textarea "Welcome to 4415 Fleming in coveted Maxwell Park—a 1925 bungalow where timeless …"
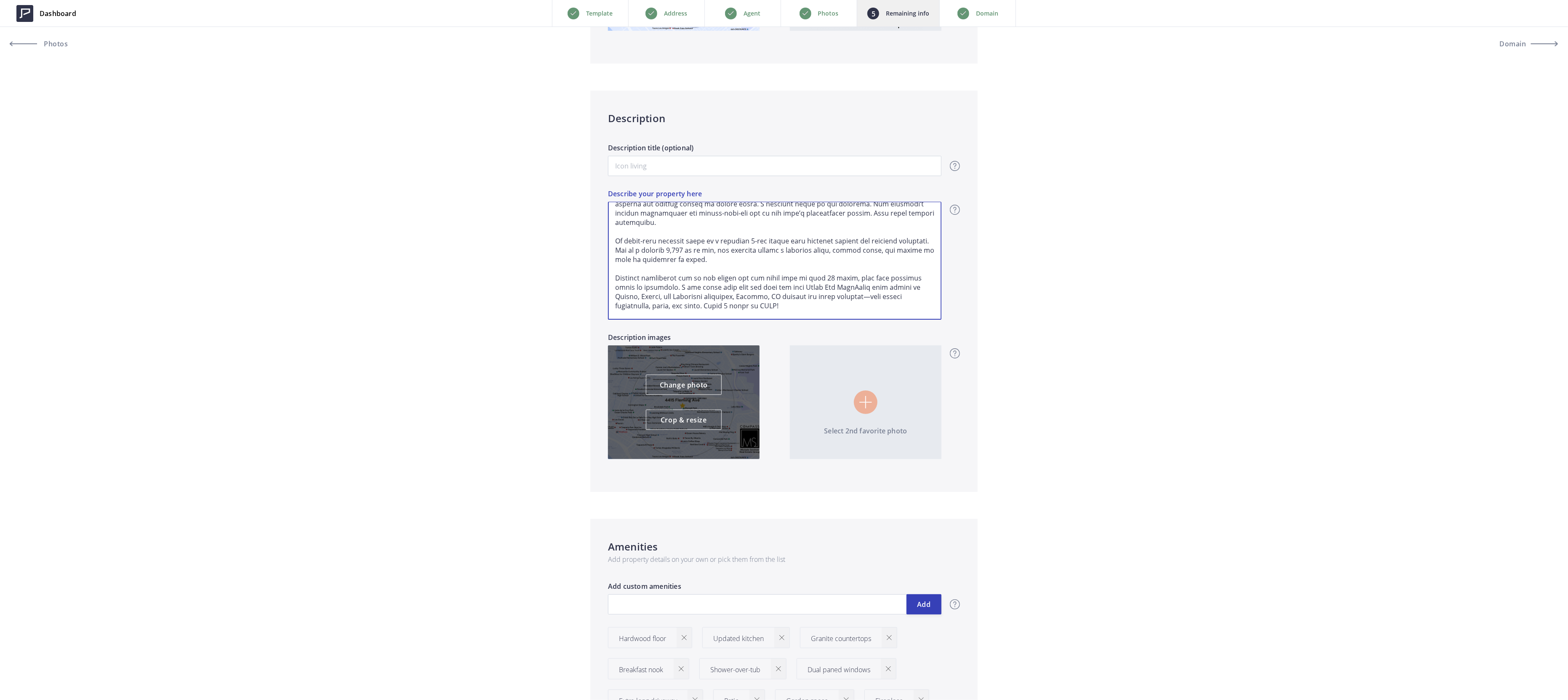
type input "689,000"
type textarea "Welcome to 4415 Fleming in coveted Maxwell Park—a 1925 bungalow where timeless …"
type input "689,000"
type textarea "Welcome to 4415 Fleming in coveted Maxwell Park—a 1925 bungalow where timeless …"
type input "689,000"
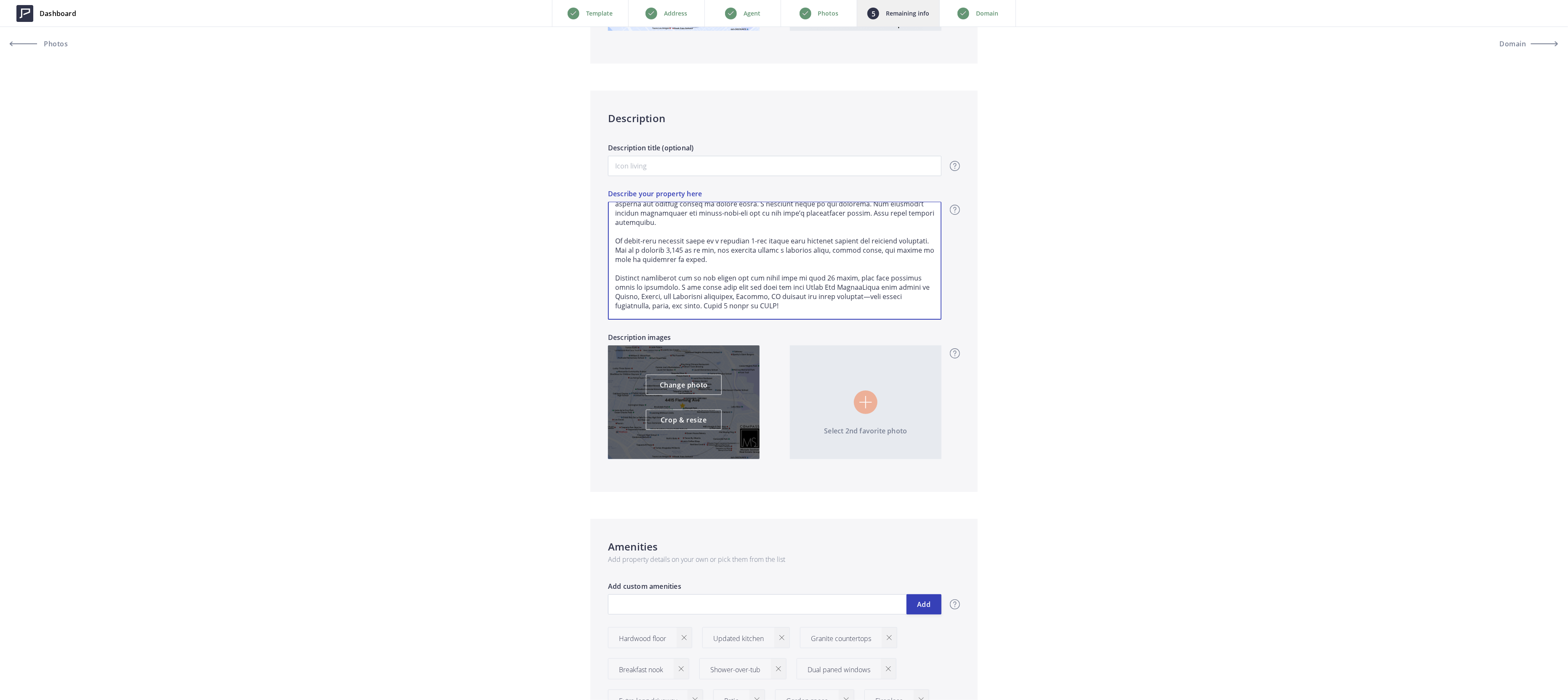
type textarea "Welcome to 4415 Fleming in coveted Maxwell Park—a 1925 bungalow where timeless …"
type input "689,000"
type textarea "Welcome to 4415 Fleming in coveted Maxwell Park—a 1925 bungalow where timeless …"
type input "689,000"
type textarea "Welcome to 4415 Fleming in coveted Maxwell Park—a 1925 bungalow where timeless …"
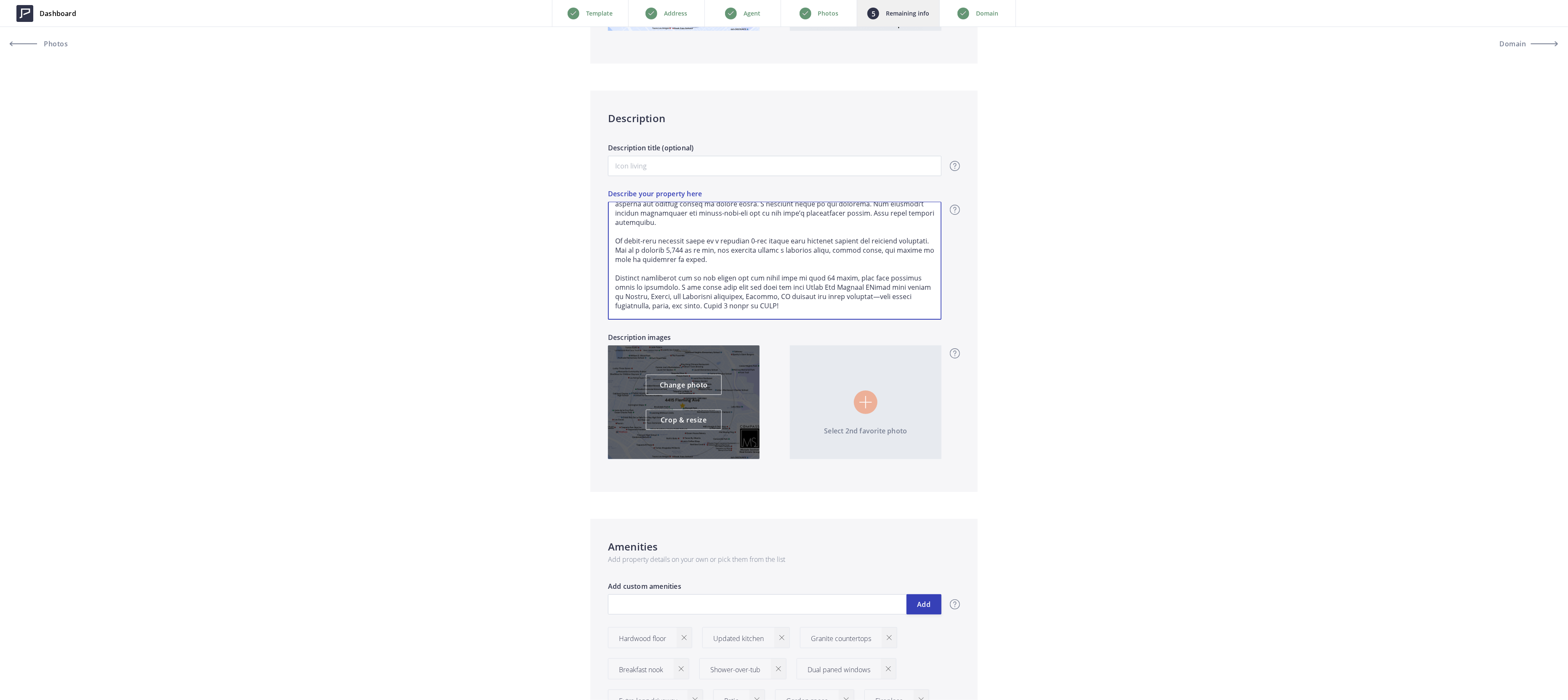
type input "689,000"
type textarea "Welcome to 4415 Fleming in coveted Maxwell Park—a 1925 bungalow where timeless …"
type input "689,000"
type textarea "Welcome to 4415 Fleming in coveted Maxwell Park—a 1925 bungalow where timeless …"
type input "689,000"
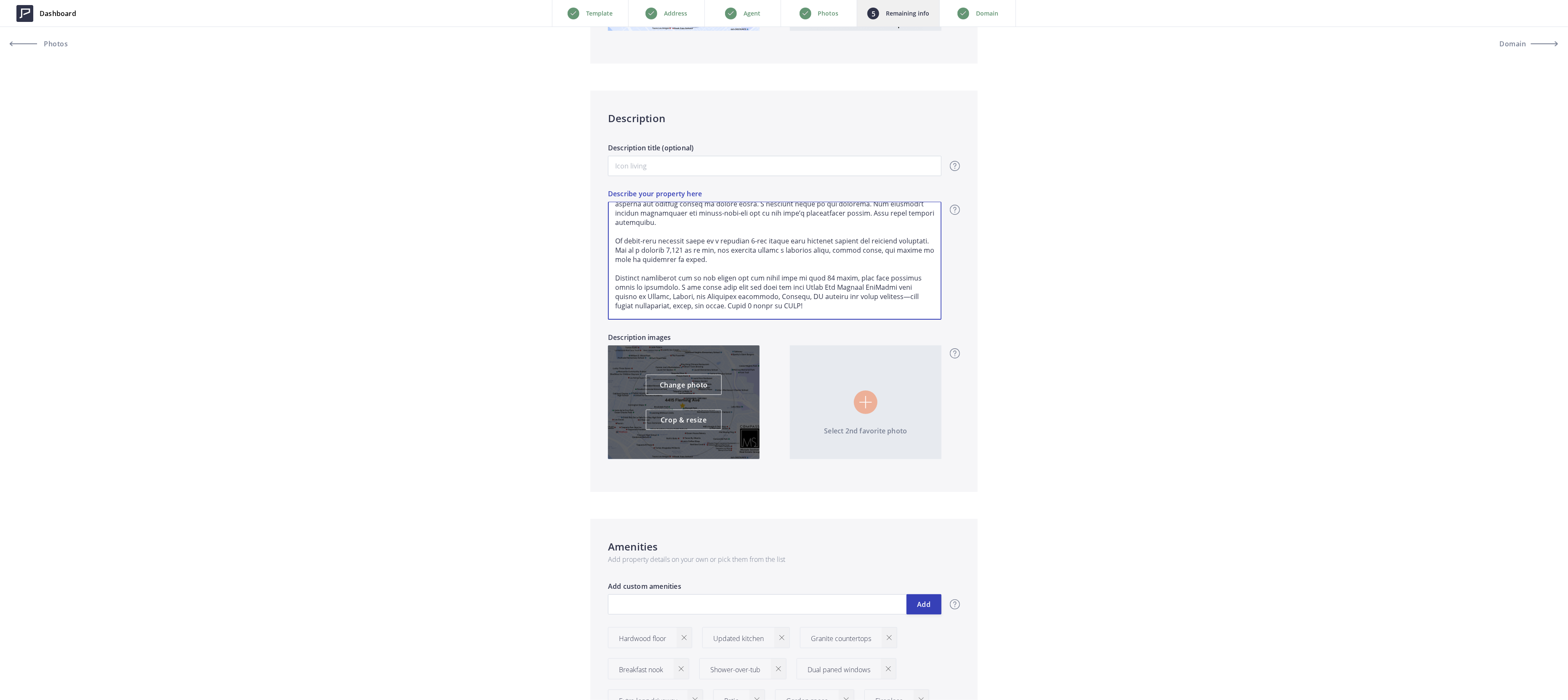
type textarea "Welcome to 4415 Fleming in coveted Maxwell Park—a 1925 bungalow where timeless …"
type input "689,000"
type textarea "Welcome to 4415 Fleming in coveted Maxwell Park—a 1925 bungalow where timeless …"
type input "689,000"
type textarea "Welcome to 4415 Fleming in coveted Maxwell Park—a 1925 bungalow where timeless …"
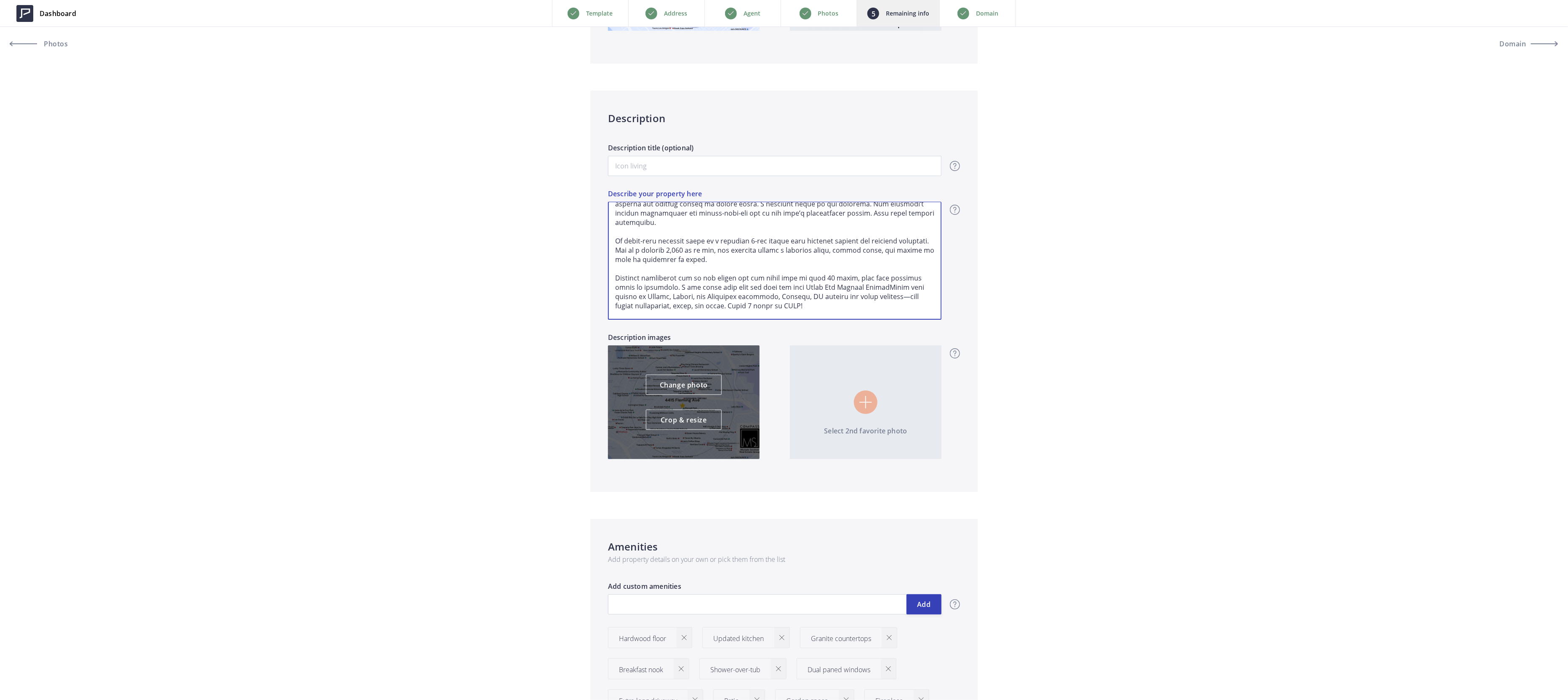
type input "689,000"
type textarea "Welcome to 4415 Fleming in coveted Maxwell Park—a 1925 bungalow where timeless …"
type input "689,000"
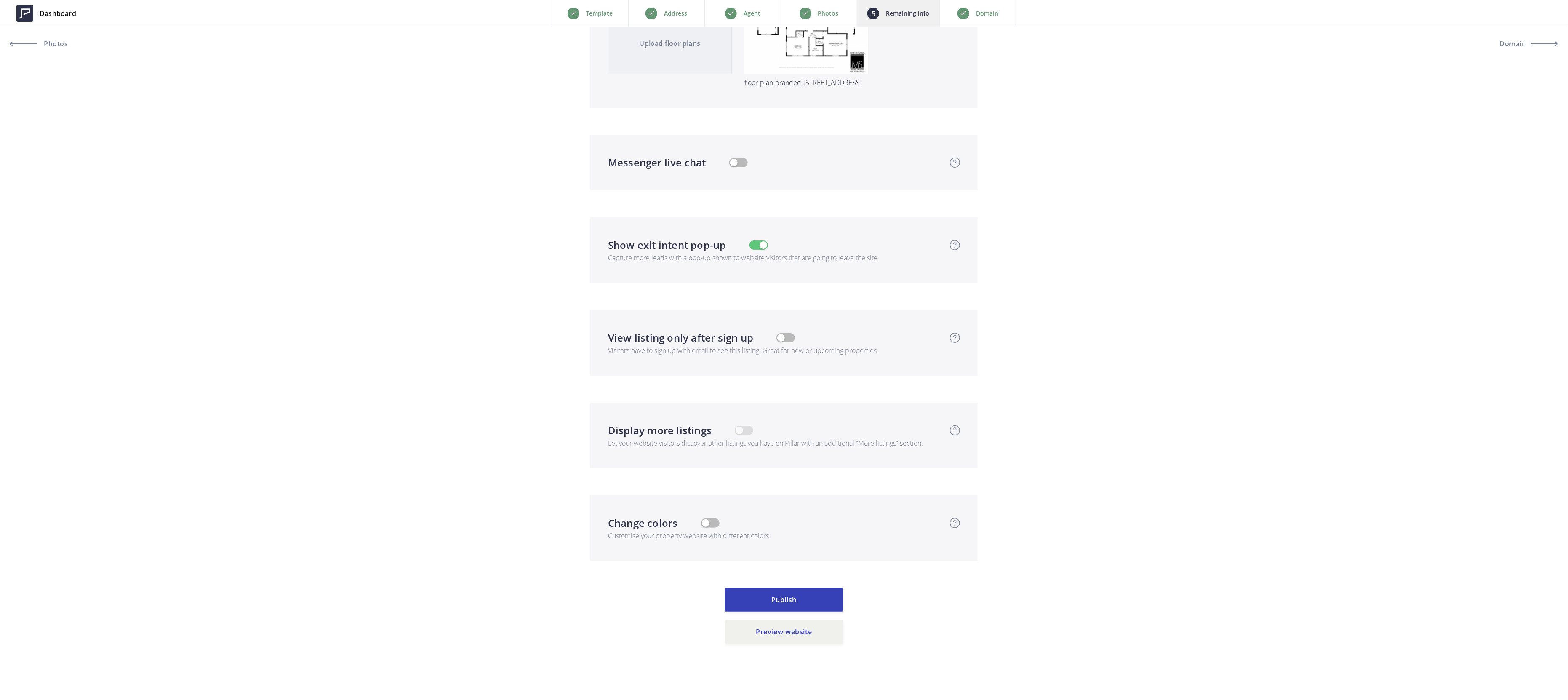
scroll to position [2011, 0]
type textarea "Welcome to 4415 Fleming in coveted Maxwell Park—a 1925 bungalow where timeless …"
click at [788, 592] on button "Publish" at bounding box center [784, 594] width 118 height 23
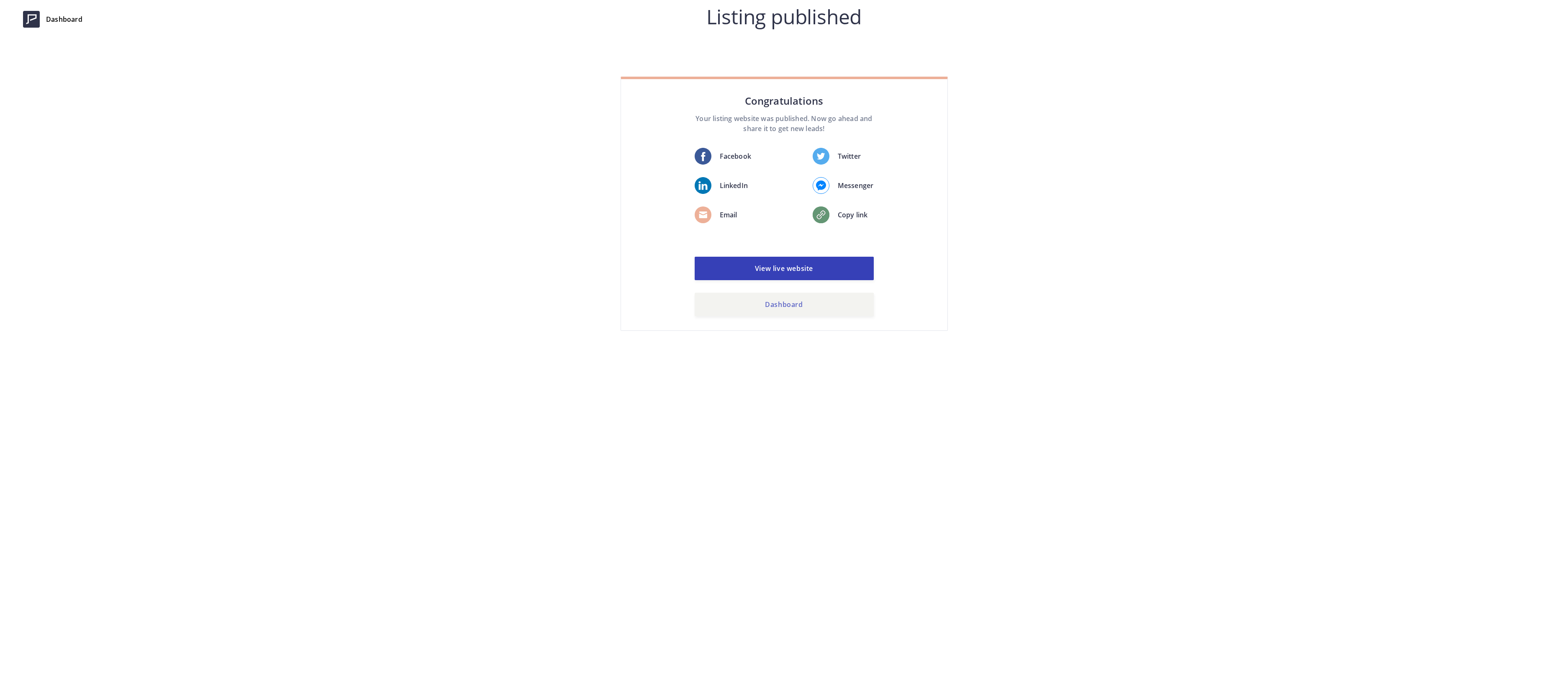
click at [783, 295] on link "Dashboard" at bounding box center [784, 304] width 179 height 23
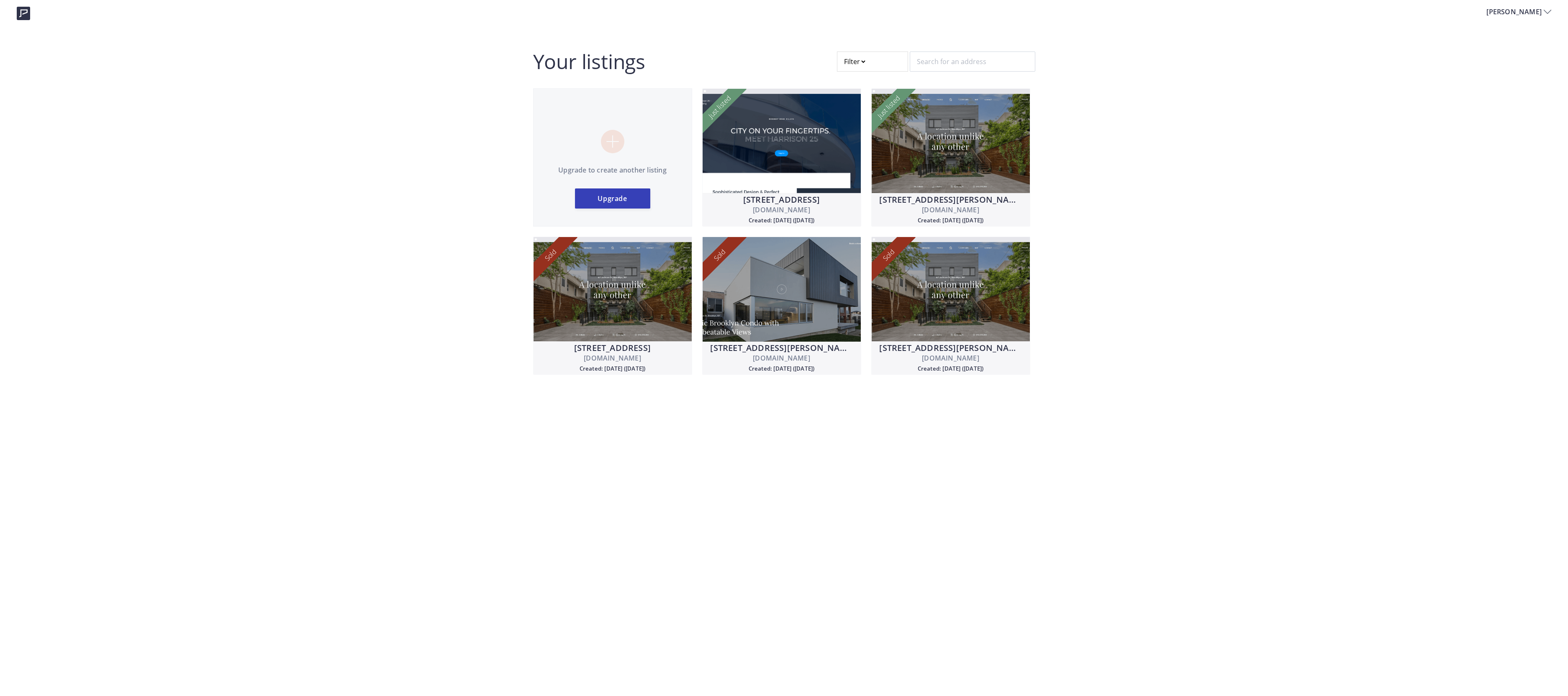
click at [864, 57] on div at bounding box center [872, 62] width 71 height 20
click at [455, 206] on div "[PERSON_NAME] Your listings Filter Newest to Oldest Oldest to Newest Published …" at bounding box center [784, 192] width 1568 height 385
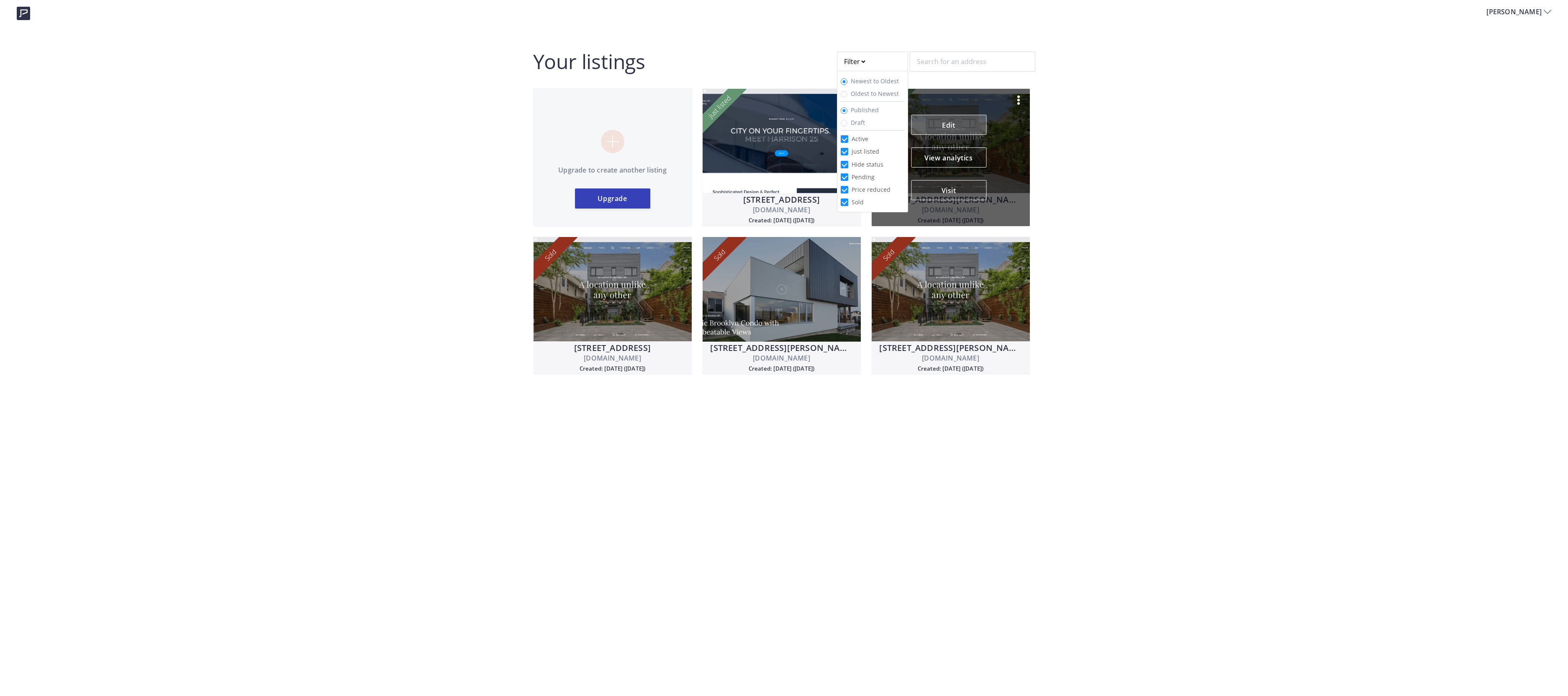
click at [953, 125] on link "Edit" at bounding box center [949, 124] width 75 height 20
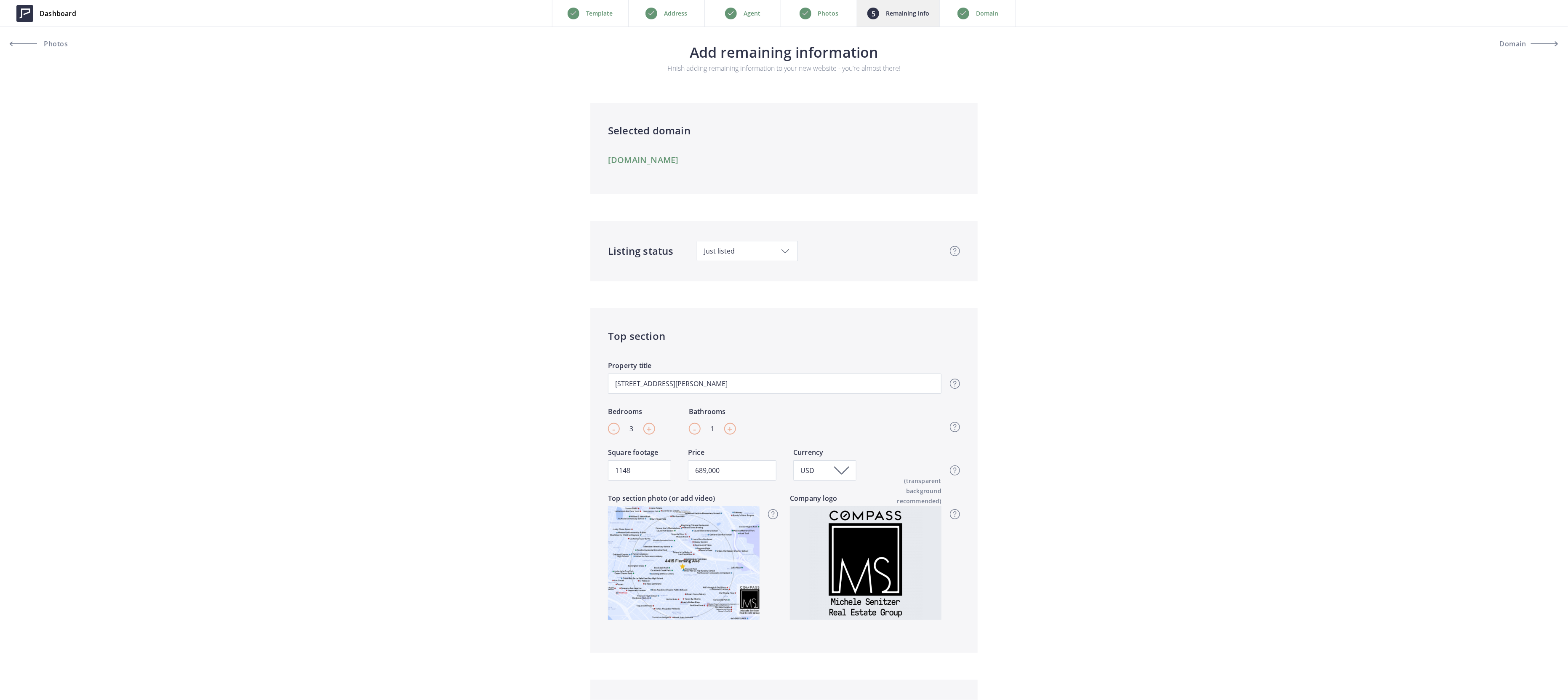
click at [817, 21] on div "Photos" at bounding box center [819, 13] width 76 height 26
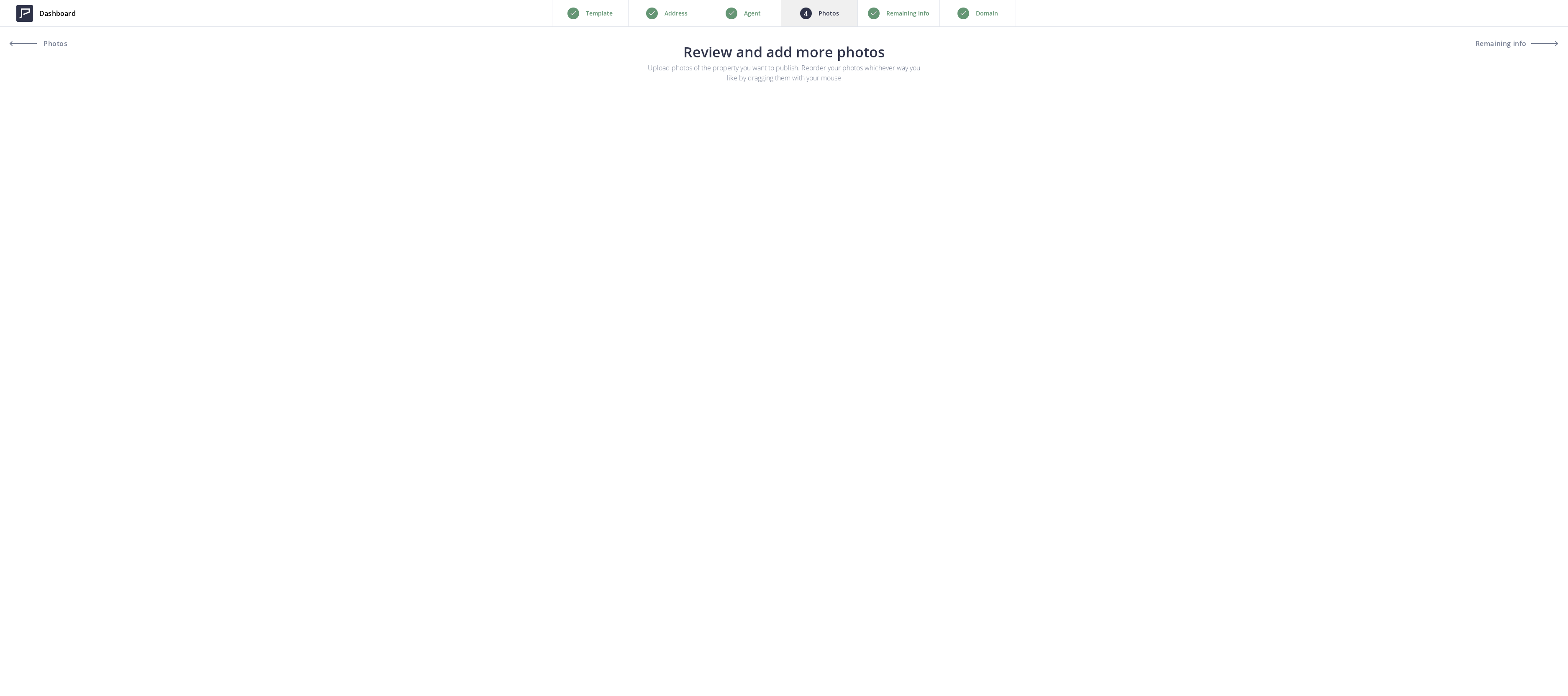
click at [976, 14] on p "Domain" at bounding box center [987, 13] width 22 height 10
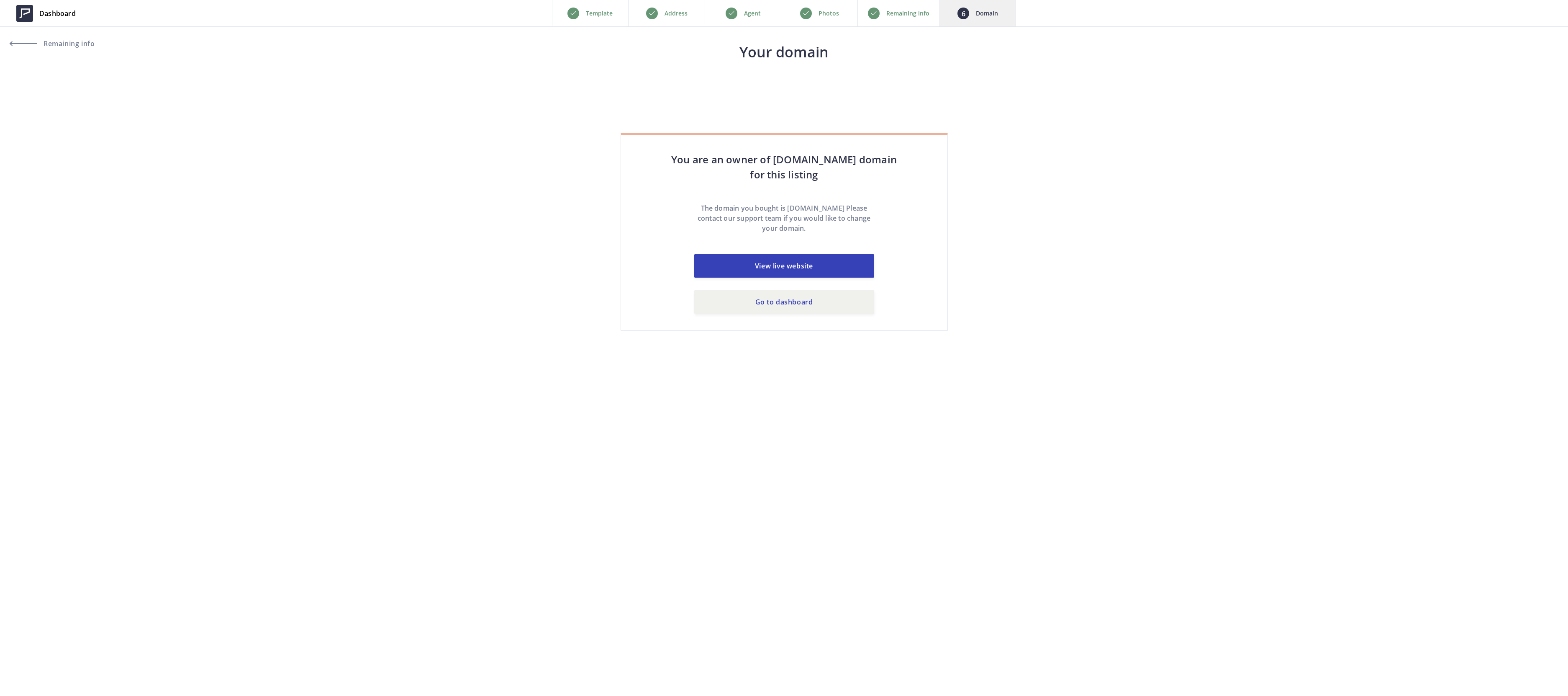
click at [833, 9] on p "Photos" at bounding box center [829, 13] width 21 height 10
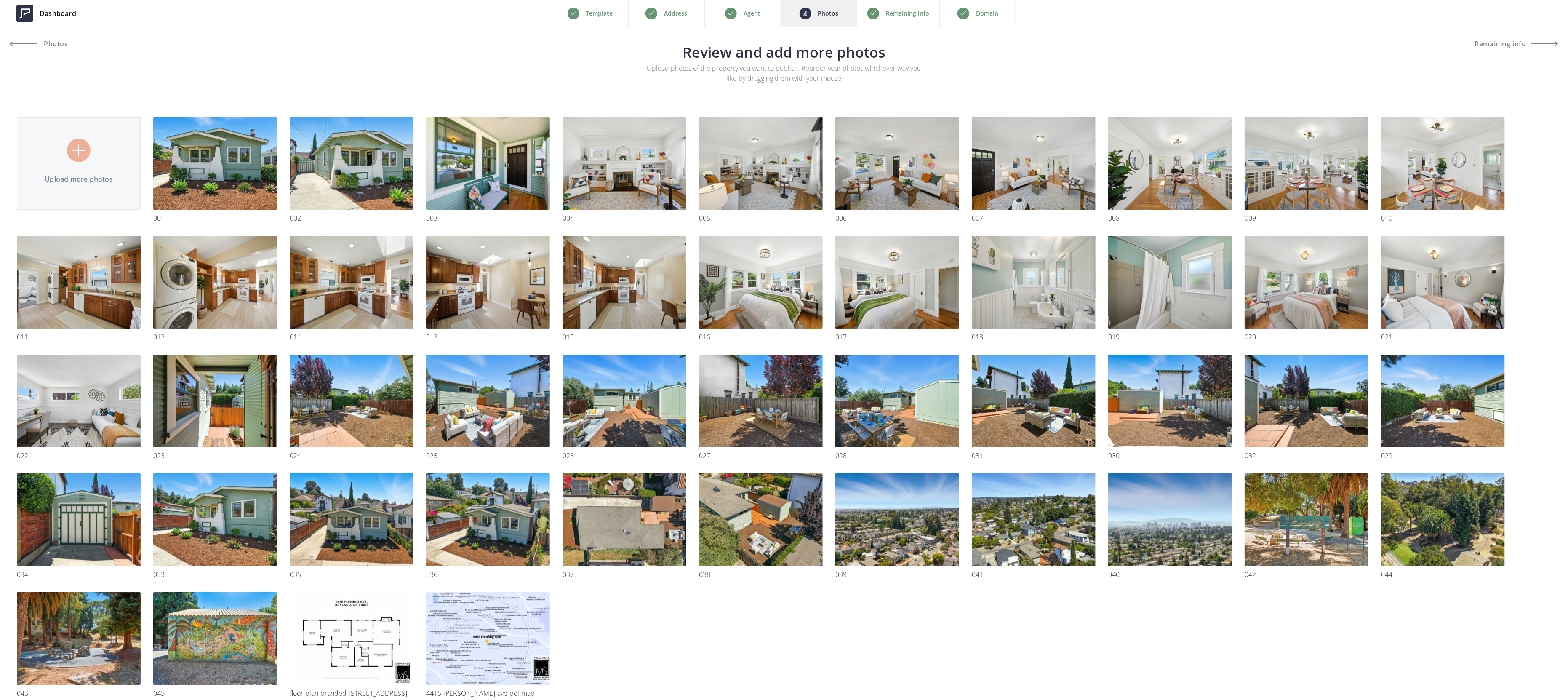
drag, startPoint x: 993, startPoint y: 181, endPoint x: 235, endPoint y: 6, distance: 777.9
